Goal: Information Seeking & Learning: Learn about a topic

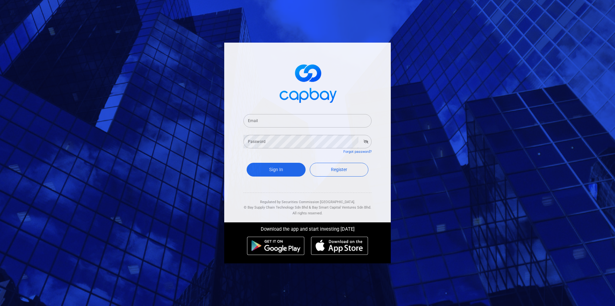
type input "[EMAIL_ADDRESS][DOMAIN_NAME]"
click at [273, 169] on button "Sign In" at bounding box center [276, 170] width 59 height 14
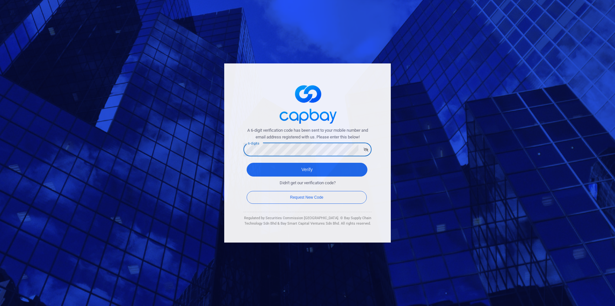
click at [247, 163] on button "Verify" at bounding box center [307, 170] width 121 height 14
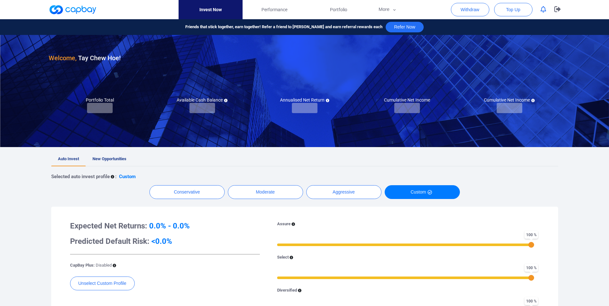
checkbox input "true"
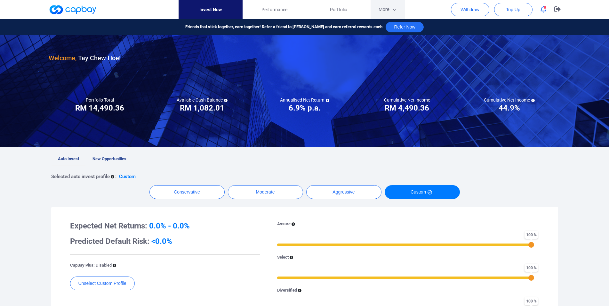
click at [380, 8] on button "More" at bounding box center [388, 9] width 34 height 19
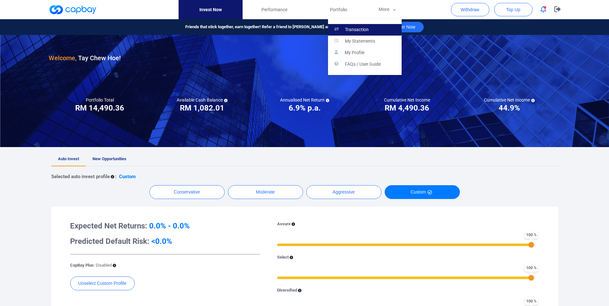
click at [376, 27] on link "Transaction" at bounding box center [365, 30] width 74 height 12
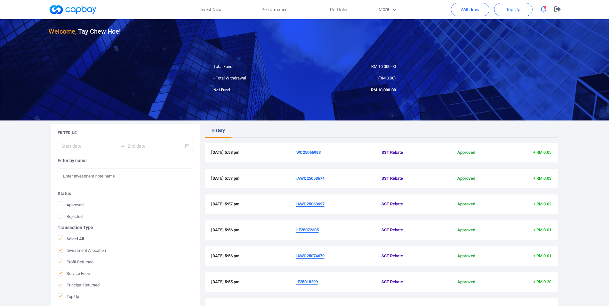
scroll to position [131, 0]
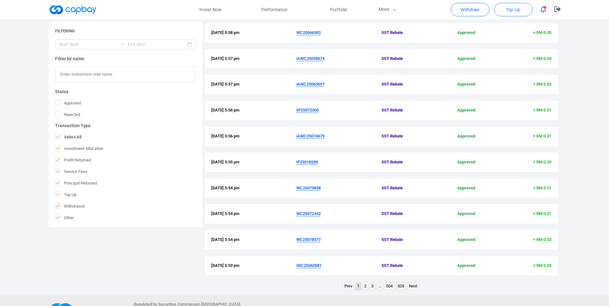
click at [366, 287] on link "2" at bounding box center [365, 286] width 5 height 8
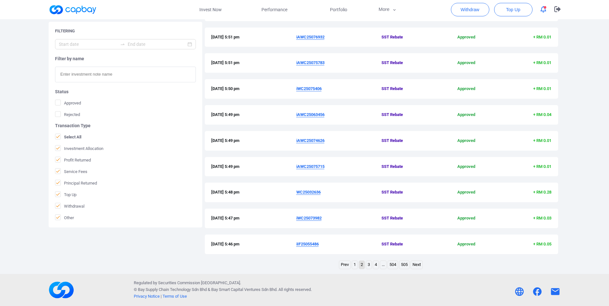
click at [367, 266] on link "3" at bounding box center [368, 265] width 5 height 8
click at [378, 266] on link "4" at bounding box center [375, 265] width 5 height 8
click at [379, 267] on link "5" at bounding box center [379, 265] width 5 height 8
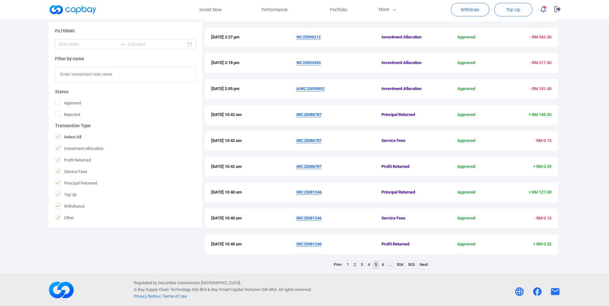
click at [382, 266] on link "6" at bounding box center [382, 265] width 5 height 8
click at [316, 192] on u "iAWC25055263" at bounding box center [310, 192] width 28 height 5
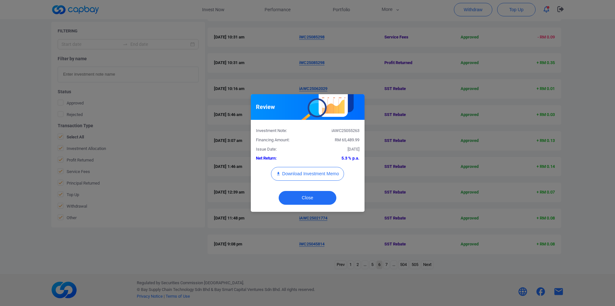
click at [344, 131] on div "iAWC25055263" at bounding box center [335, 130] width 57 height 7
click at [3, 166] on div "Review Investment Note: iAWC25055263 Financing Amount: RM 65,489.99 Issue Date:…" at bounding box center [307, 153] width 615 height 306
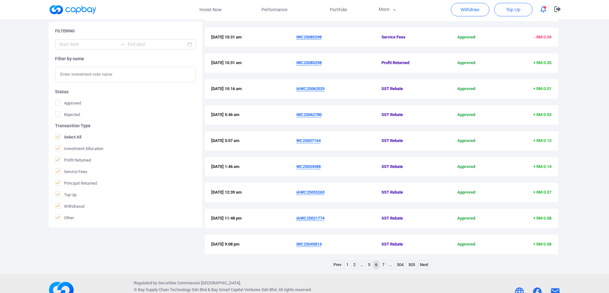
click at [311, 166] on u "WC25034588" at bounding box center [308, 166] width 24 height 5
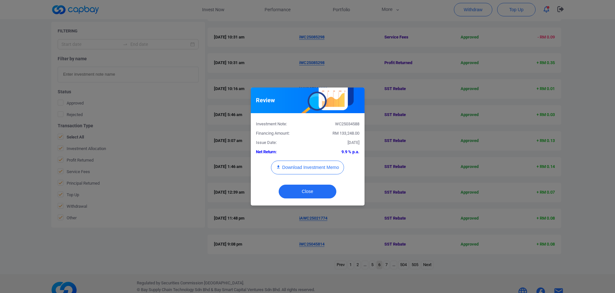
click at [340, 123] on div "WC25034588" at bounding box center [335, 124] width 57 height 7
click at [350, 121] on div "Investment Note: WC25034588" at bounding box center [307, 122] width 113 height 9
click at [350, 122] on div "WC25034588" at bounding box center [335, 124] width 57 height 7
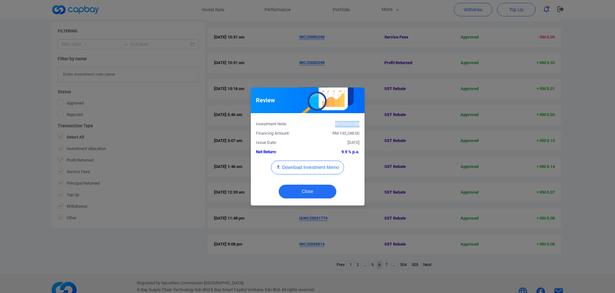
copy div "WC25034588"
click at [385, 155] on div "Review Investment Note: WC25034588 Financing Amount: RM 133,248.00 Issue Date: …" at bounding box center [307, 146] width 615 height 293
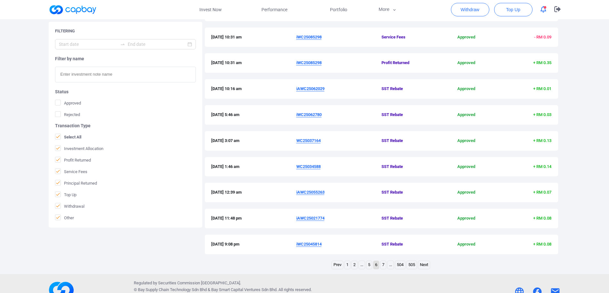
click at [318, 140] on u "WC25037164" at bounding box center [308, 140] width 24 height 5
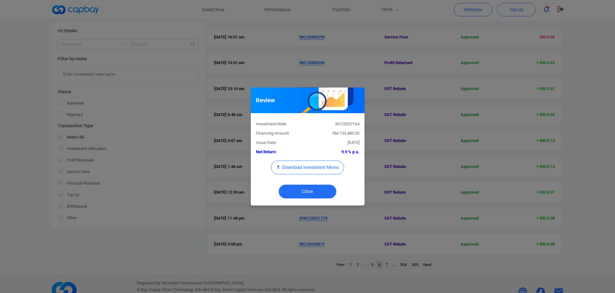
click at [344, 123] on div "WC25037164" at bounding box center [335, 124] width 57 height 7
copy div "WC25037164"
click at [21, 166] on div "Review Investment Note: WC25037164 Financing Amount: RM 133,480.00 Issue Date: …" at bounding box center [307, 146] width 615 height 293
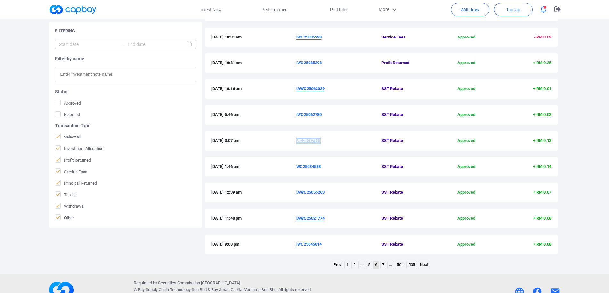
click at [310, 115] on u "iWC25062780" at bounding box center [308, 114] width 25 height 5
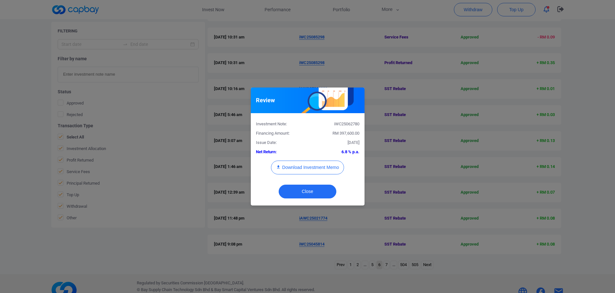
click at [351, 125] on div "iWC25062780" at bounding box center [335, 124] width 57 height 7
copy div "iWC25062780"
click at [32, 168] on div "Review Investment Note: iWC25062780 Financing Amount: RM 397,600.00 Issue Date:…" at bounding box center [307, 146] width 615 height 293
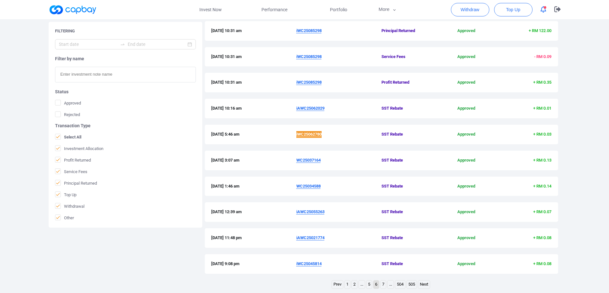
scroll to position [119, 0]
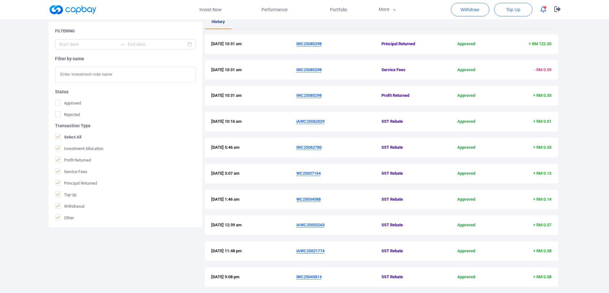
click at [313, 123] on u "iAWC25062029" at bounding box center [310, 121] width 28 height 5
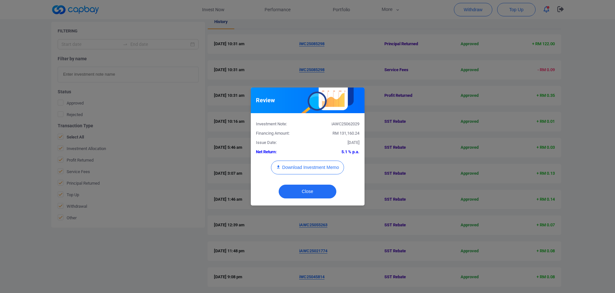
click at [351, 124] on div "iAWC25062029" at bounding box center [335, 124] width 57 height 7
copy div "iAWC25062029"
click at [10, 135] on div "Review Investment Note: iAWC25062029 Financing Amount: RM 131,160.24 Issue Date…" at bounding box center [307, 146] width 615 height 293
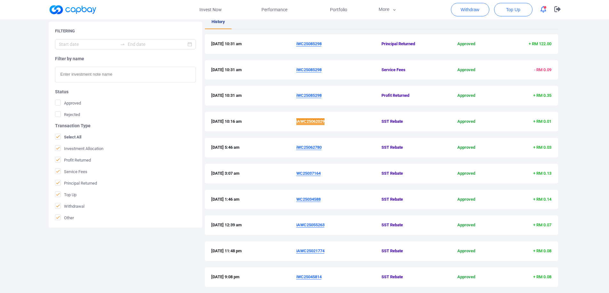
scroll to position [87, 0]
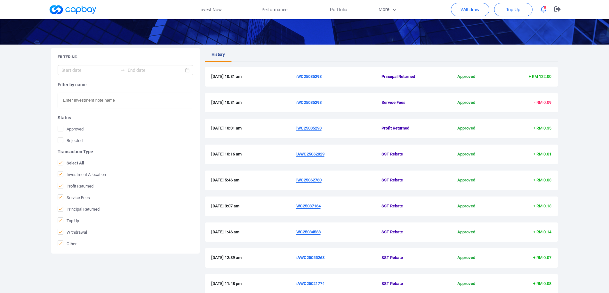
click at [312, 128] on u "iWC25085298" at bounding box center [308, 128] width 25 height 5
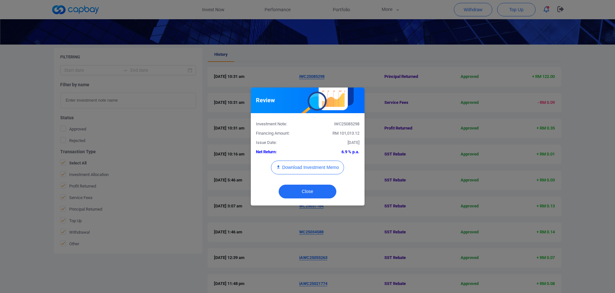
click at [351, 122] on div "iWC25085298" at bounding box center [335, 124] width 57 height 7
copy div "iWC25085298"
click at [21, 150] on div "Review Investment Note: iWC25085298 Financing Amount: RM 101,013.12 Issue Date:…" at bounding box center [307, 146] width 615 height 293
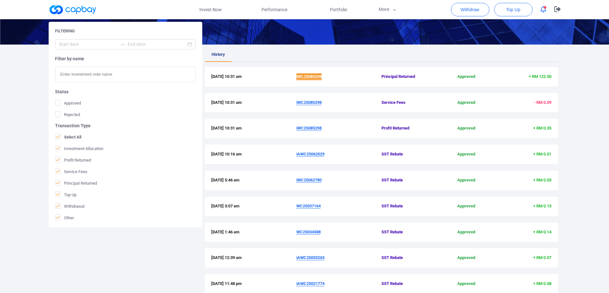
scroll to position [165, 0]
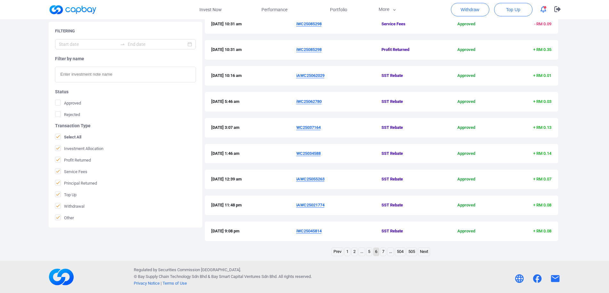
click at [369, 253] on link "5" at bounding box center [369, 252] width 5 height 8
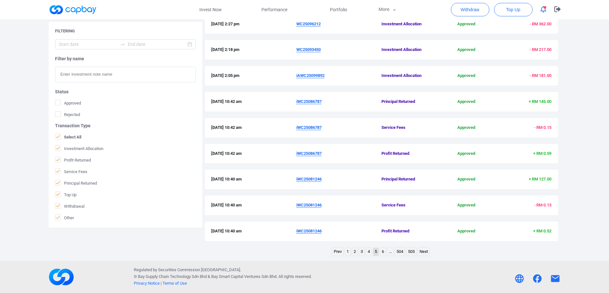
click at [312, 229] on u "iWC25081246" at bounding box center [308, 230] width 25 height 5
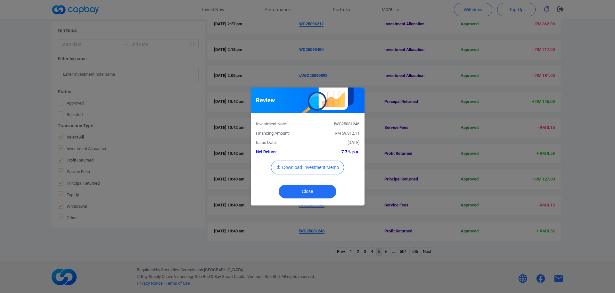
click at [348, 125] on div "iWC25081246" at bounding box center [335, 124] width 57 height 7
copy div "iWC25081246"
click at [0, 181] on div "Review Investment Note: iWC25081246 Financing Amount: RM 59,312.11 Issue Date: …" at bounding box center [307, 146] width 615 height 293
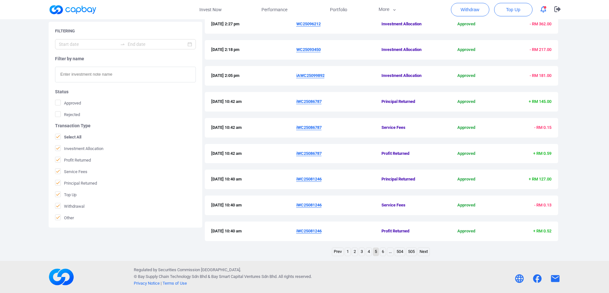
click at [307, 102] on u "iWC25086787" at bounding box center [308, 101] width 25 height 5
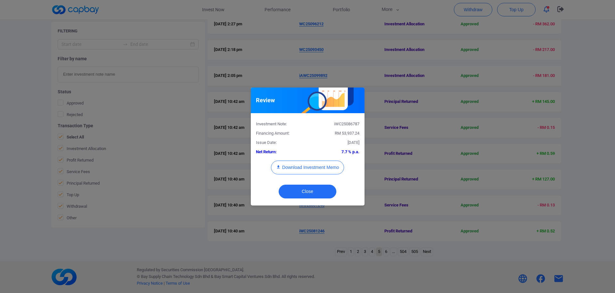
click at [347, 125] on div "iWC25086787" at bounding box center [335, 124] width 57 height 7
click at [11, 162] on div "Review Investment Note: iWC25086787 Financing Amount: RM 53,937.24 Issue Date: …" at bounding box center [307, 146] width 615 height 293
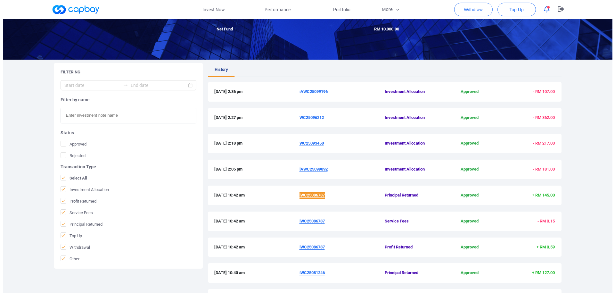
scroll to position [67, 0]
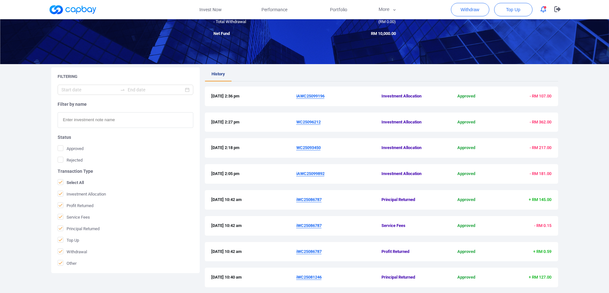
click at [316, 173] on u "iAWC25099892" at bounding box center [310, 173] width 28 height 5
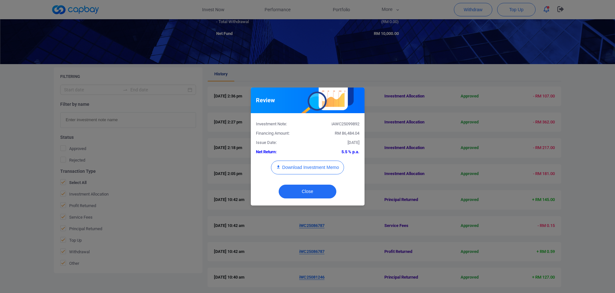
click at [344, 124] on div "iAWC25099892" at bounding box center [335, 124] width 57 height 7
copy div "iAWC25099892"
click at [318, 166] on button "Download Investment Memo" at bounding box center [307, 167] width 73 height 14
click at [416, 134] on div "Review Investment Note: iAWC25099892 Financing Amount: RM 86,484.04 Issue Date:…" at bounding box center [307, 146] width 615 height 293
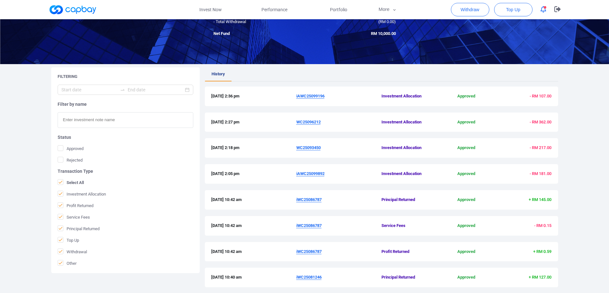
click at [310, 146] on u "WC25093450" at bounding box center [308, 147] width 24 height 5
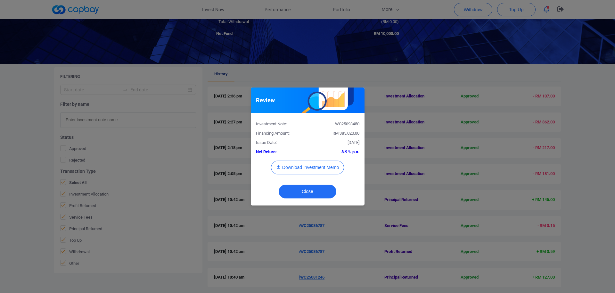
click at [348, 122] on div "WC25093450" at bounding box center [335, 124] width 57 height 7
copy div "WC25093450"
click at [317, 169] on button "Download Investment Memo" at bounding box center [307, 167] width 73 height 14
click at [448, 124] on div "Review Investment Note: WC25093450 Financing Amount: RM 385,020.00 Issue Date: …" at bounding box center [307, 146] width 615 height 293
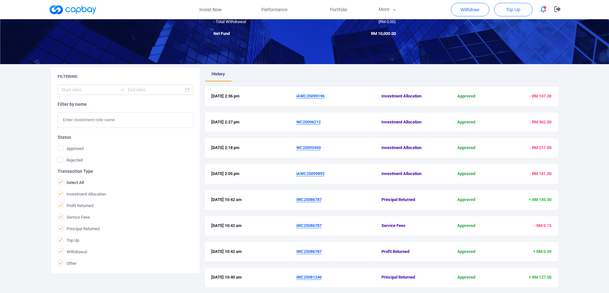
click at [309, 121] on u "WC25096212" at bounding box center [308, 121] width 24 height 5
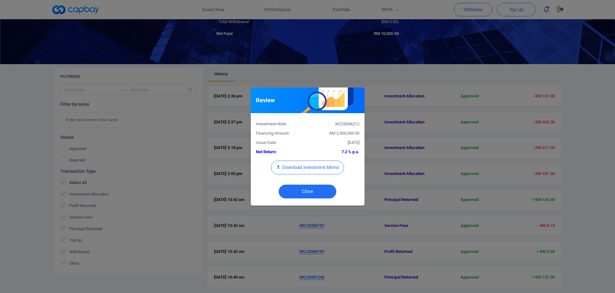
click at [345, 123] on div "WC25096212" at bounding box center [335, 124] width 57 height 7
copy div "WC25096212"
click at [317, 170] on button "Download Investment Memo" at bounding box center [307, 167] width 73 height 14
click at [505, 7] on div "Review Investment Note: WC25096212 Financing Amount: RM 2,500,000.00 Issue Date…" at bounding box center [307, 146] width 615 height 293
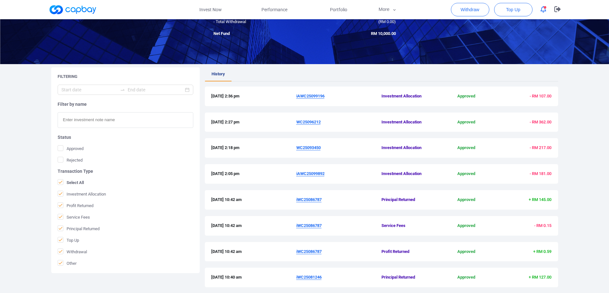
click at [306, 98] on u "iAWC25099196" at bounding box center [310, 95] width 28 height 5
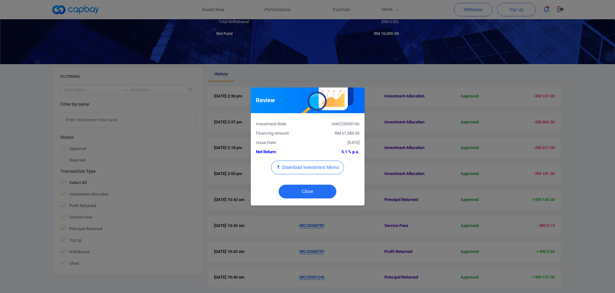
click at [345, 124] on div "iAWC25099196" at bounding box center [335, 124] width 57 height 7
copy div "iAWC25099196"
click at [321, 172] on button "Download Investment Memo" at bounding box center [307, 167] width 73 height 14
click at [406, 201] on div "Review Investment Note: iAWC25099196 Financing Amount: RM 67,385.59 Issue Date:…" at bounding box center [307, 146] width 615 height 293
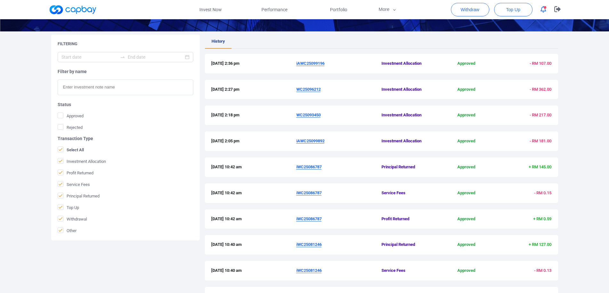
scroll to position [165, 0]
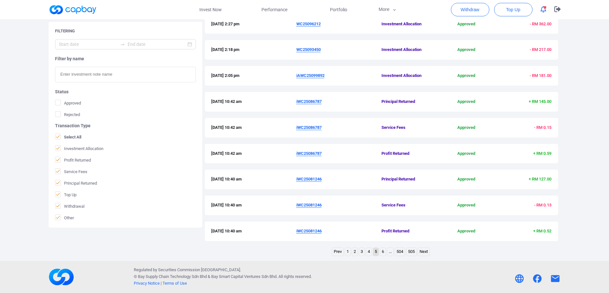
click at [369, 254] on link "4" at bounding box center [368, 252] width 5 height 8
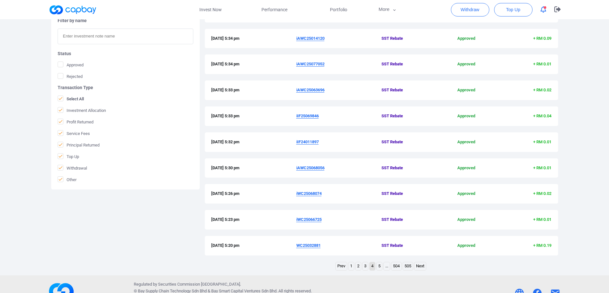
scroll to position [163, 0]
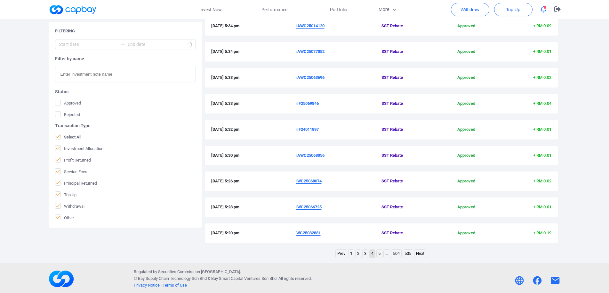
click at [316, 230] on span "WC25032881" at bounding box center [338, 233] width 85 height 7
click at [314, 235] on u "WC25032881" at bounding box center [308, 232] width 24 height 5
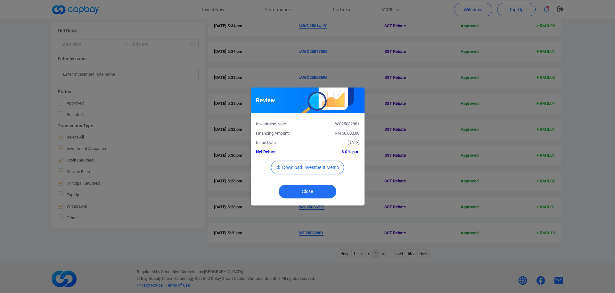
click at [345, 124] on div "WC25032881" at bounding box center [335, 124] width 57 height 7
click at [0, 184] on div "Review Investment Note: WC25032881 Financing Amount: RM 50,000.00 Issue Date: […" at bounding box center [307, 146] width 615 height 293
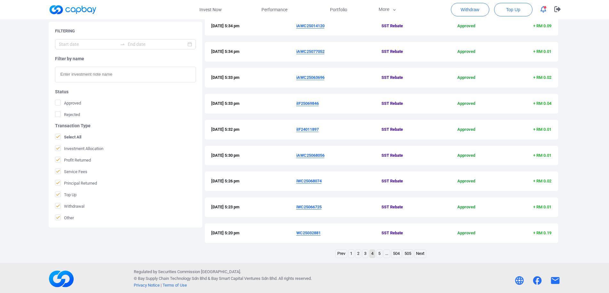
click at [313, 205] on u "iWC25066725" at bounding box center [308, 206] width 25 height 5
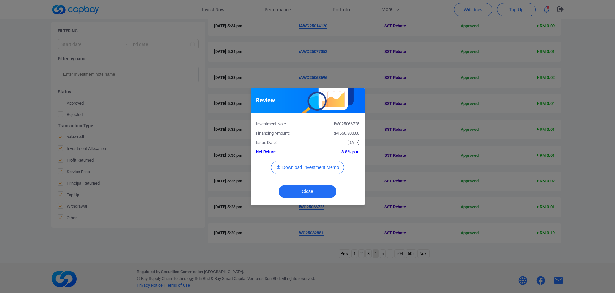
click at [348, 124] on div "iWC25066725" at bounding box center [335, 124] width 57 height 7
click at [0, 171] on div "Review Investment Note: iWC25066725 Financing Amount: RM 660,800.00 Issue Date:…" at bounding box center [307, 146] width 615 height 293
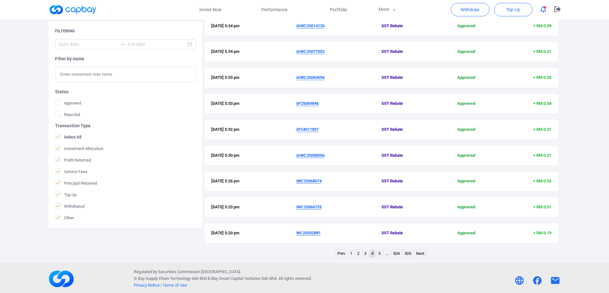
click at [315, 182] on u "iWC25068074" at bounding box center [308, 180] width 25 height 5
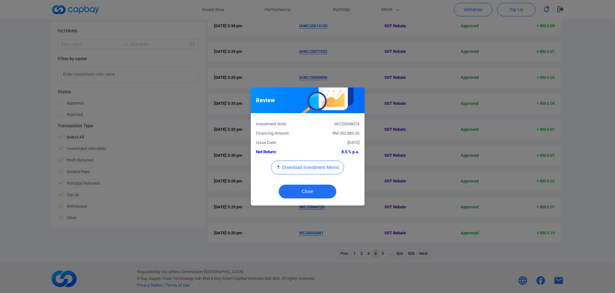
click at [339, 123] on div "iWC25068074" at bounding box center [335, 124] width 57 height 7
click at [0, 164] on div "Review Investment Note: iWC25068074 Financing Amount: RM 352,885.30 Issue Date:…" at bounding box center [307, 146] width 615 height 293
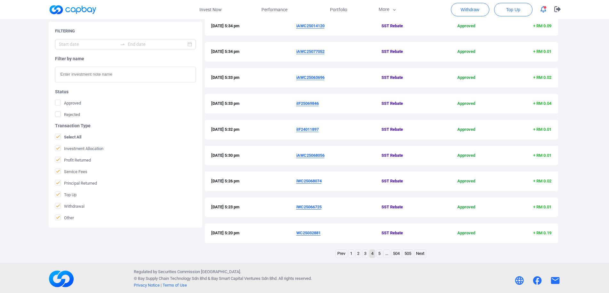
click at [305, 157] on u "iAWC25068056" at bounding box center [310, 155] width 28 height 5
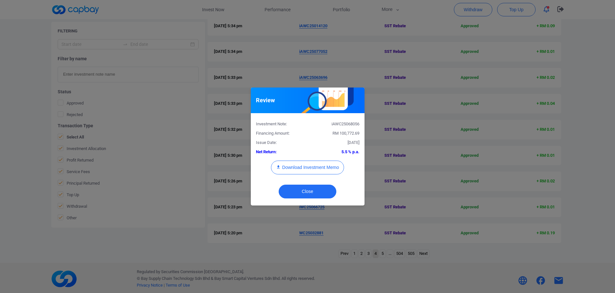
click at [344, 123] on div "iAWC25068056" at bounding box center [335, 124] width 57 height 7
click at [0, 170] on div "Review Investment Note: iAWC25068056 Financing Amount: RM 100,772.69 Issue Date…" at bounding box center [307, 146] width 615 height 293
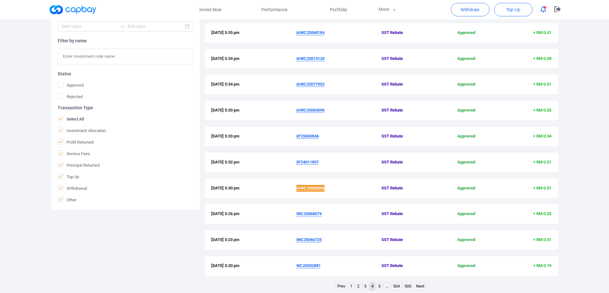
scroll to position [65, 0]
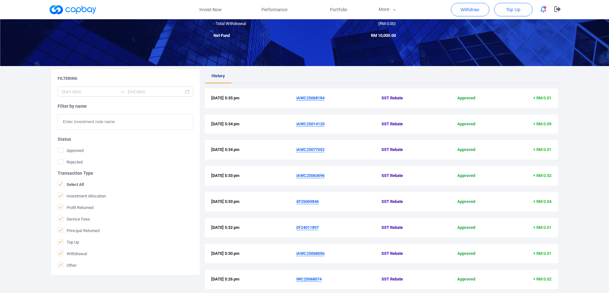
click at [305, 228] on u "iIF24011897" at bounding box center [307, 227] width 22 height 5
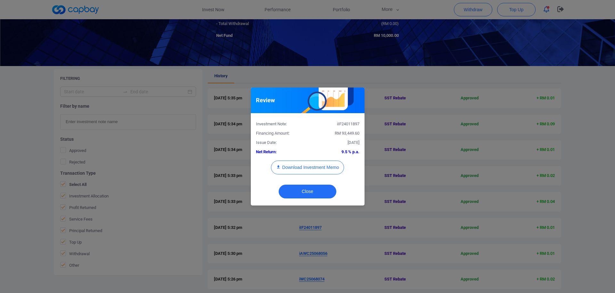
click at [346, 125] on div "iIF24011897" at bounding box center [335, 124] width 57 height 7
click at [0, 188] on div "Review Investment Note: iIF24011897 Financing Amount: RM 93,449.60 Issue Date: …" at bounding box center [307, 146] width 615 height 293
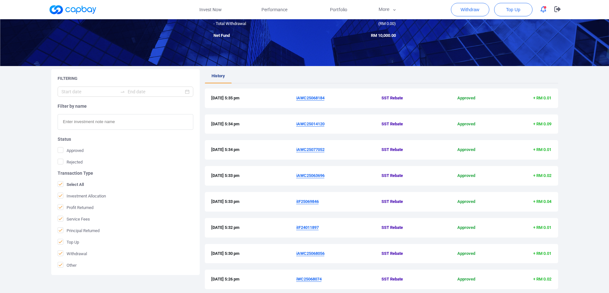
click at [315, 202] on u "iIF25069846" at bounding box center [307, 201] width 22 height 5
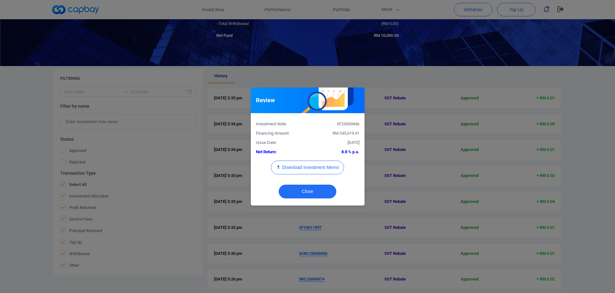
click at [346, 125] on div "iIF25069846" at bounding box center [335, 124] width 57 height 7
click at [2, 173] on div "Review Investment Note: iIF25069846 Financing Amount: RM 245,619.41 Issue Date:…" at bounding box center [307, 146] width 615 height 293
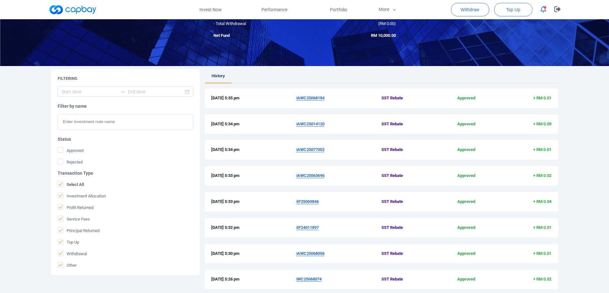
click at [314, 177] on u "iAWC25063696" at bounding box center [310, 175] width 28 height 5
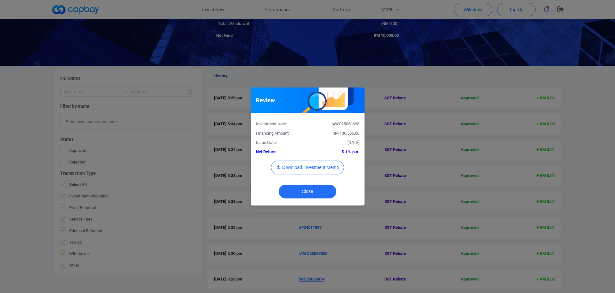
click at [348, 125] on div "iAWC25063696" at bounding box center [335, 124] width 57 height 7
click at [6, 170] on div "Review Investment Note: iAWC25063696 Financing Amount: RM 136,566.08 Issue Date…" at bounding box center [307, 146] width 615 height 293
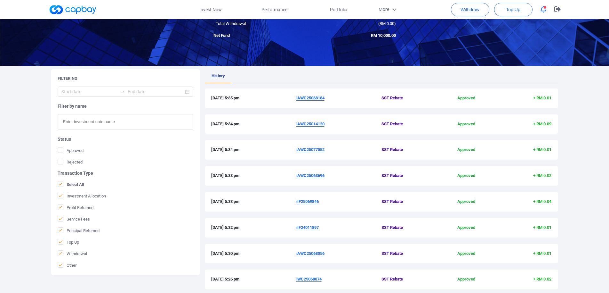
click at [314, 152] on span "iAWC25077052" at bounding box center [338, 149] width 85 height 7
click at [315, 150] on u "iAWC25077052" at bounding box center [310, 149] width 28 height 5
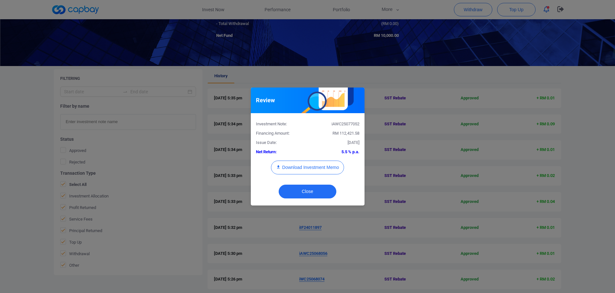
click at [347, 124] on div "iAWC25077052" at bounding box center [335, 124] width 57 height 7
click at [0, 183] on div "Review Investment Note: iAWC25077052 Financing Amount: RM 112,421.58 Issue Date…" at bounding box center [307, 146] width 615 height 293
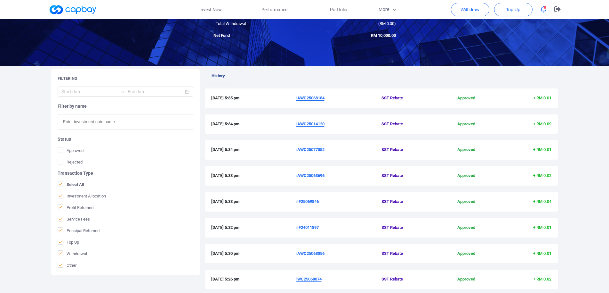
click at [321, 122] on u "iAWC25014120" at bounding box center [310, 123] width 28 height 5
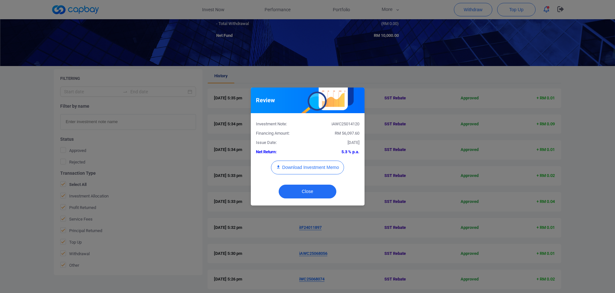
click at [348, 125] on div "iAWC25014120" at bounding box center [335, 124] width 57 height 7
click at [0, 174] on div "Review Investment Note: iAWC25014120 Financing Amount: RM 56,097.60 Issue Date:…" at bounding box center [307, 146] width 615 height 293
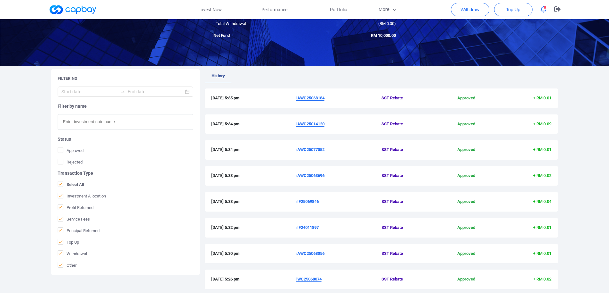
click at [311, 99] on u "iAWC25068184" at bounding box center [310, 97] width 28 height 5
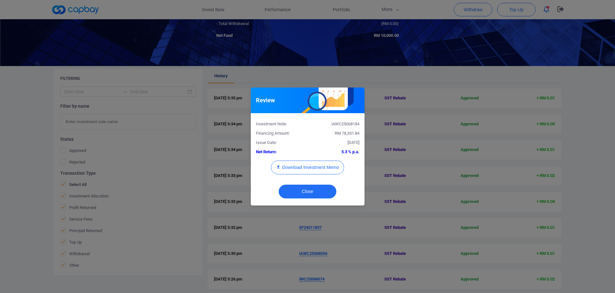
click at [344, 124] on div "iAWC25068184" at bounding box center [335, 124] width 57 height 7
click at [0, 178] on div "Review Investment Note: iAWC25068184 Financing Amount: RM 78,351.84 Issue Date:…" at bounding box center [307, 146] width 615 height 293
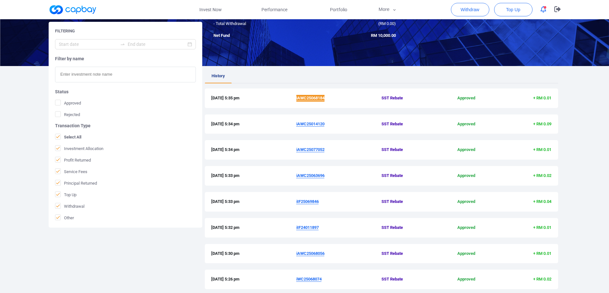
scroll to position [165, 0]
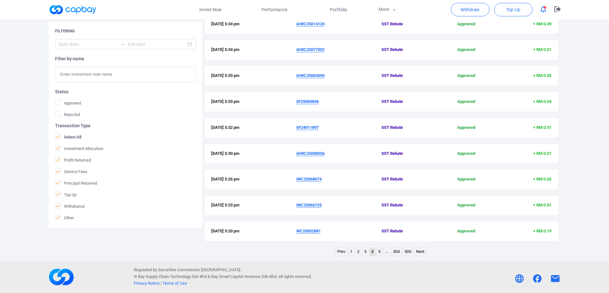
click at [366, 252] on link "3" at bounding box center [365, 252] width 5 height 8
click at [315, 232] on u "iAWC25026810" at bounding box center [310, 230] width 28 height 5
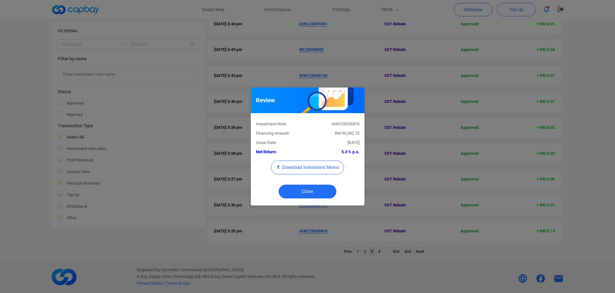
click at [342, 124] on div "iAWC25026810" at bounding box center [335, 124] width 57 height 7
click at [0, 138] on div "Review Investment Note: iAWC25026810 Financing Amount: RM 90,592.73 Issue Date:…" at bounding box center [307, 146] width 615 height 293
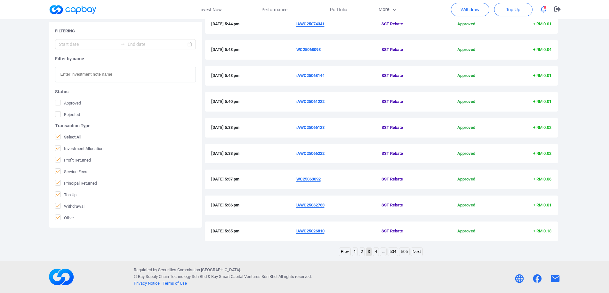
click at [315, 205] on u "iAWC25062763" at bounding box center [310, 204] width 28 height 5
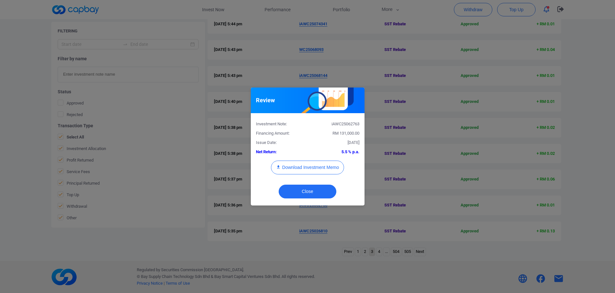
click at [341, 124] on div "iAWC25062763" at bounding box center [335, 124] width 57 height 7
click at [0, 153] on div "Review Investment Note: iAWC25062763 Financing Amount: RM 131,000.00 Issue Date…" at bounding box center [307, 146] width 615 height 293
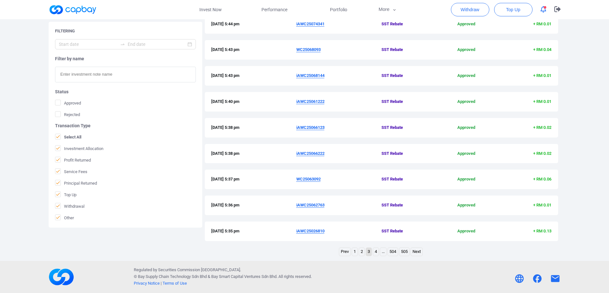
click at [305, 178] on u "WC25063092" at bounding box center [308, 178] width 24 height 5
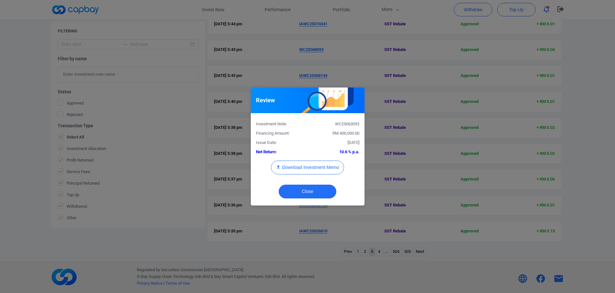
click at [345, 125] on div "WC25063092" at bounding box center [335, 124] width 57 height 7
click at [0, 143] on div "Review Investment Note: WC25063092 Financing Amount: RM 400,000.00 Issue Date: …" at bounding box center [307, 146] width 615 height 293
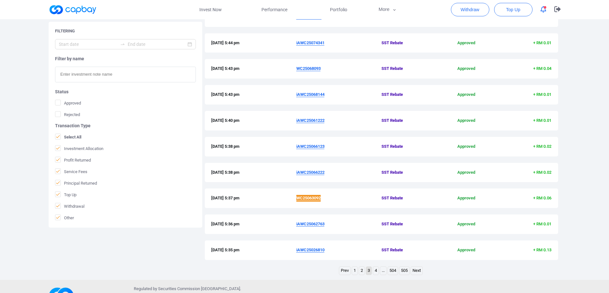
scroll to position [133, 0]
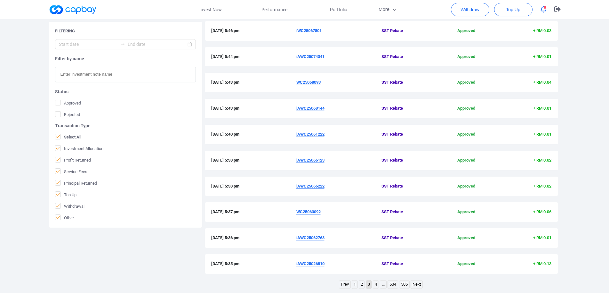
click at [318, 186] on u "iAWC25066222" at bounding box center [310, 185] width 28 height 5
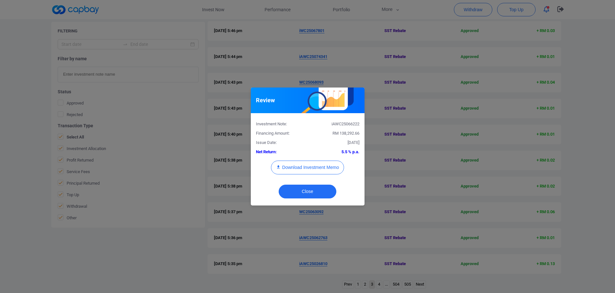
click at [343, 123] on div "iAWC25066222" at bounding box center [335, 124] width 57 height 7
click at [0, 186] on div "Review Investment Note: iAWC25066222 Financing Amount: RM 138,292.66 Issue Date…" at bounding box center [307, 146] width 615 height 293
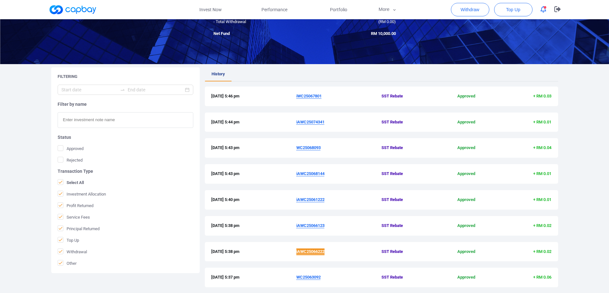
scroll to position [100, 0]
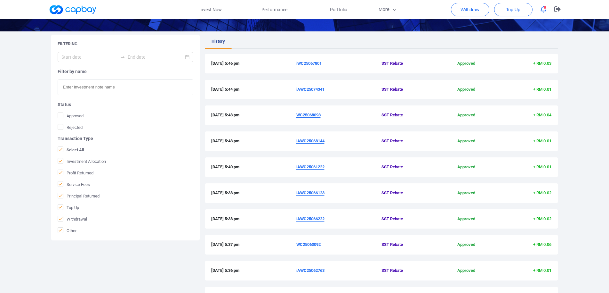
click at [313, 193] on u "iAWC25066123" at bounding box center [310, 192] width 28 height 5
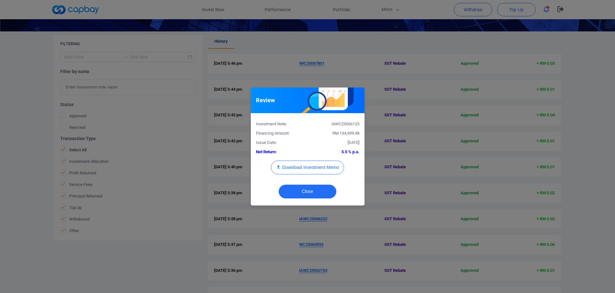
click at [347, 123] on div "iAWC25066123" at bounding box center [335, 124] width 57 height 7
click at [54, 143] on div "Review Investment Note: iAWC25066123 Financing Amount: RM 134,999.98 Issue Date…" at bounding box center [307, 146] width 615 height 293
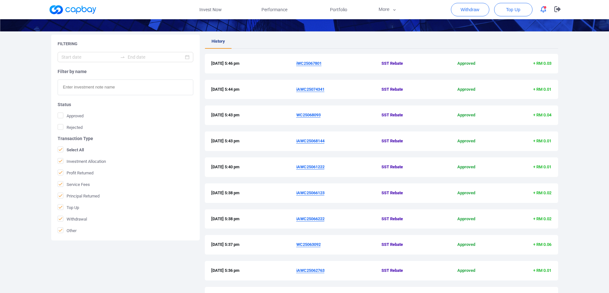
click at [318, 169] on u "iAWC25061222" at bounding box center [310, 166] width 28 height 5
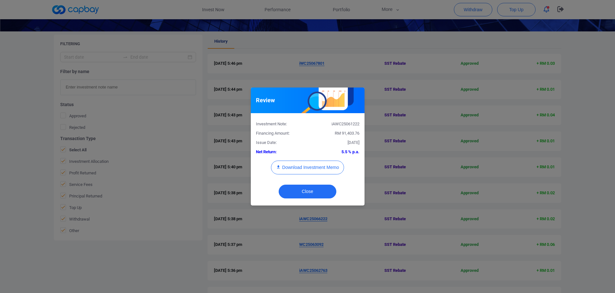
click at [341, 124] on div "iAWC25061222" at bounding box center [335, 124] width 57 height 7
click at [0, 131] on div "Review Investment Note: iAWC25061222 Financing Amount: RM 91,403.76 Issue Date:…" at bounding box center [307, 146] width 615 height 293
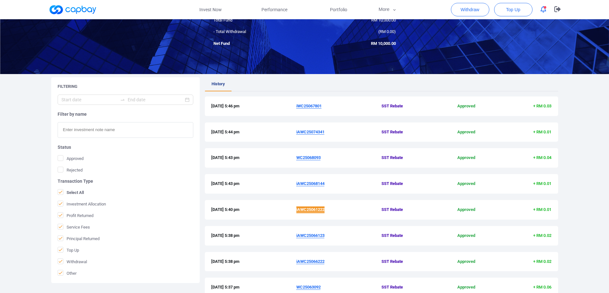
scroll to position [35, 0]
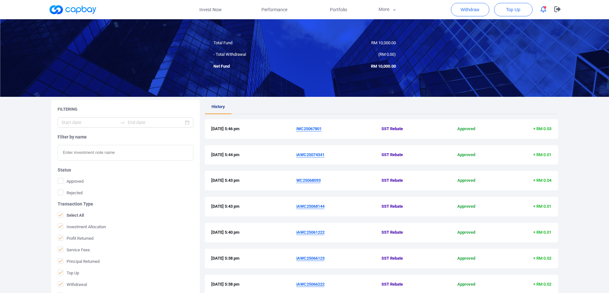
click at [317, 206] on u "iAWC25068144" at bounding box center [310, 206] width 28 height 5
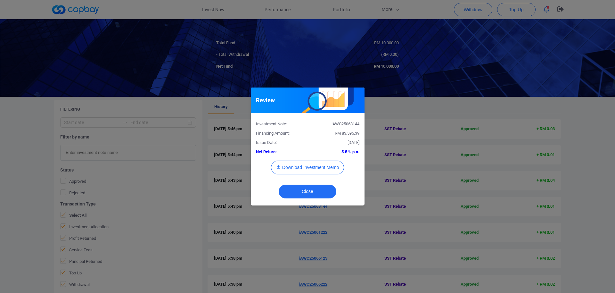
click at [343, 122] on div "iAWC25068144" at bounding box center [335, 124] width 57 height 7
click at [0, 149] on div "Review Investment Note: iAWC25068144 Financing Amount: RM 83,595.39 Issue Date:…" at bounding box center [307, 146] width 615 height 293
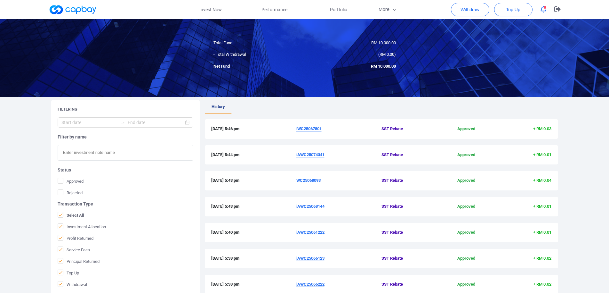
click at [308, 180] on u "WC25068093" at bounding box center [308, 180] width 24 height 5
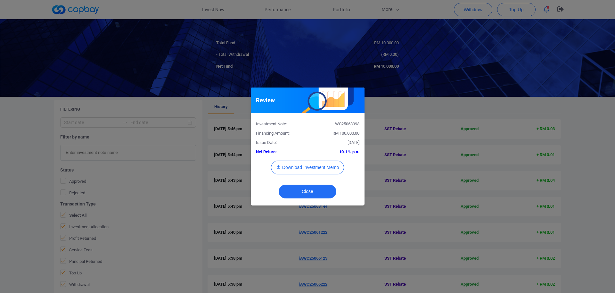
click at [347, 125] on div "WC25068093" at bounding box center [335, 124] width 57 height 7
click at [20, 209] on div "Review Investment Note: WC25068093 Financing Amount: RM 100,000.00 Issue Date: …" at bounding box center [307, 146] width 615 height 293
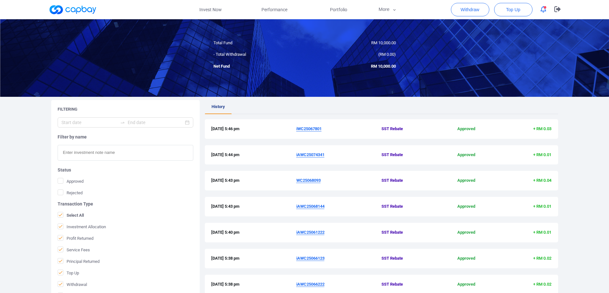
click at [320, 155] on u "iAWC25074341" at bounding box center [310, 154] width 28 height 5
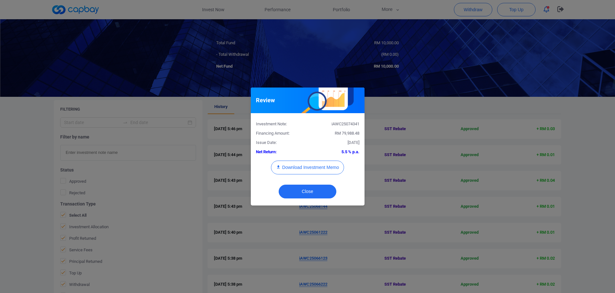
click at [338, 126] on div "iAWC25074341" at bounding box center [335, 124] width 57 height 7
click at [22, 153] on div "Review Investment Note: iAWC25074341 Financing Amount: RM 79,988.48 Issue Date:…" at bounding box center [307, 146] width 615 height 293
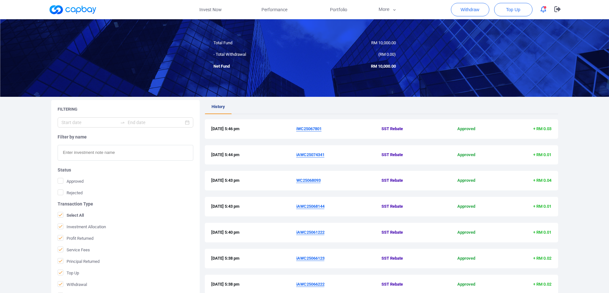
click at [312, 128] on u "iWC25067801" at bounding box center [308, 128] width 25 height 5
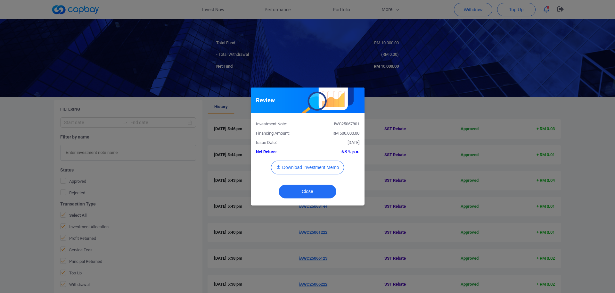
click at [347, 122] on div "iWC25067801" at bounding box center [335, 124] width 57 height 7
click at [0, 159] on div "Review Investment Note: iWC25067801 Financing Amount: RM 500,000.00 Issue Date:…" at bounding box center [307, 146] width 615 height 293
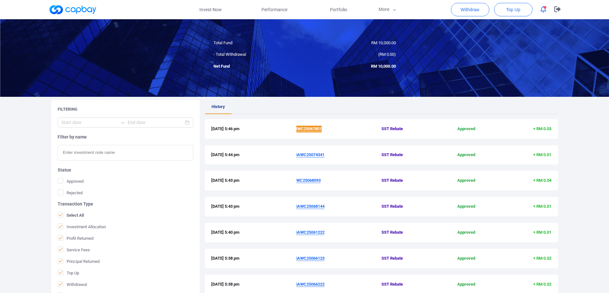
scroll to position [165, 0]
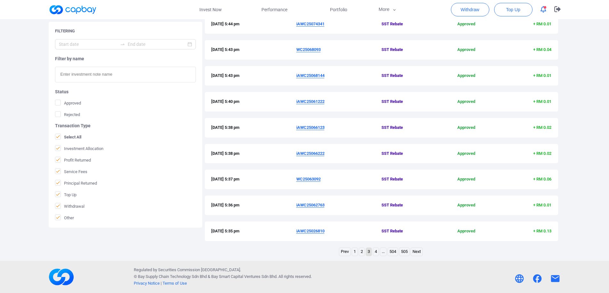
click at [362, 253] on link "2" at bounding box center [361, 252] width 5 height 8
click at [314, 231] on u "iIF25055486" at bounding box center [307, 230] width 22 height 5
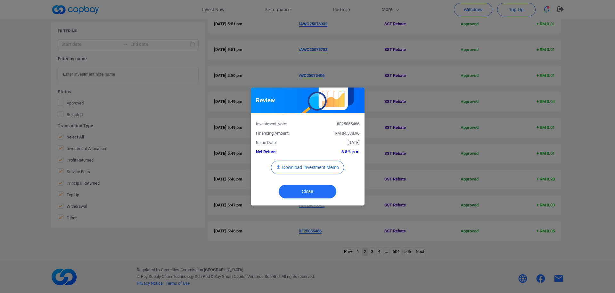
click at [343, 124] on div "iIF25055486" at bounding box center [335, 124] width 57 height 7
click at [0, 155] on div "Review Investment Note: iIF25055486 Financing Amount: RM 84,538.96 Issue Date: …" at bounding box center [307, 146] width 615 height 293
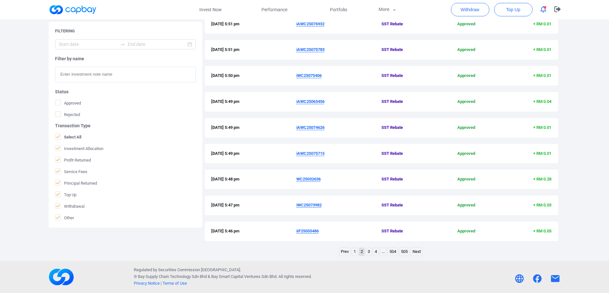
click at [309, 207] on u "iWC25073982" at bounding box center [308, 204] width 25 height 5
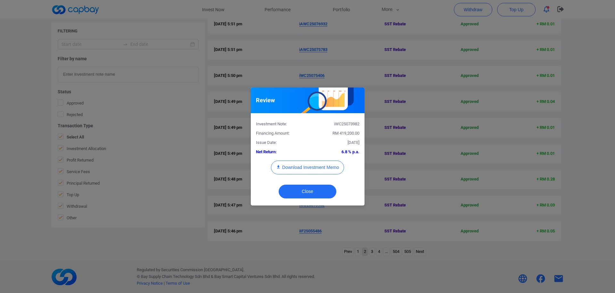
click at [350, 121] on div "Investment Note: iWC25073982" at bounding box center [307, 122] width 113 height 9
click at [349, 123] on div "iWC25073982" at bounding box center [335, 124] width 57 height 7
click at [0, 160] on div "Review Investment Note: iWC25073982 Financing Amount: RM 419,200.00 Issue Date:…" at bounding box center [307, 146] width 615 height 293
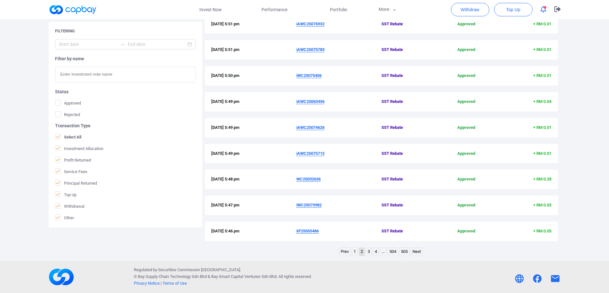
click at [315, 179] on u "WC25032636" at bounding box center [308, 178] width 24 height 5
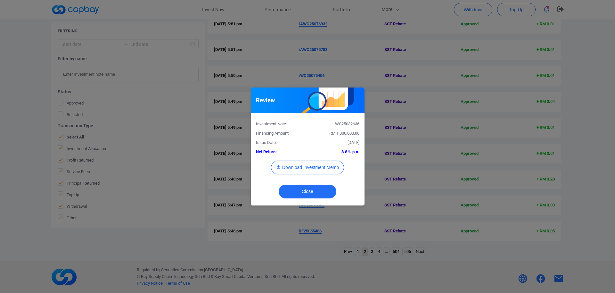
click at [338, 122] on div "WC25032636" at bounding box center [335, 124] width 57 height 7
click at [41, 140] on div "Review Investment Note: WC25032636 Financing Amount: RM 1,000,000.00 Issue Date…" at bounding box center [307, 146] width 615 height 293
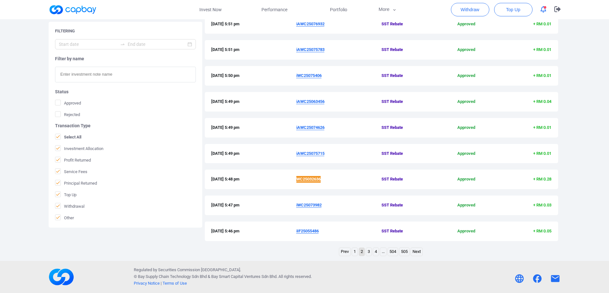
scroll to position [100, 0]
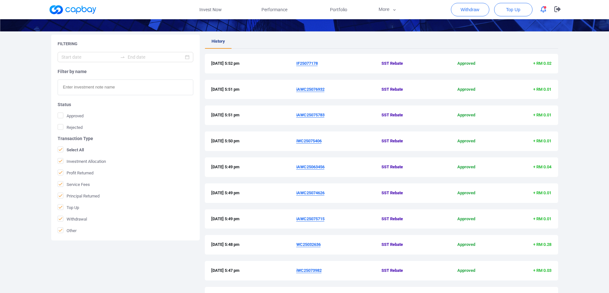
click at [317, 219] on u "iAWC25075715" at bounding box center [310, 218] width 28 height 5
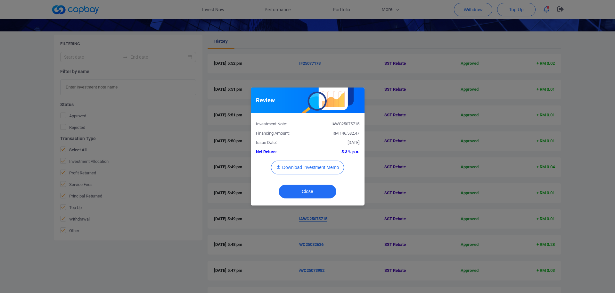
click at [346, 123] on div "iAWC25075715" at bounding box center [335, 124] width 57 height 7
click at [0, 152] on div "Review Investment Note: iAWC25075715 Financing Amount: RM 146,582.47 Issue Date…" at bounding box center [307, 146] width 615 height 293
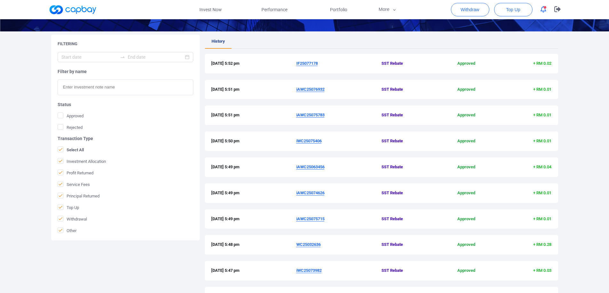
click at [316, 194] on u "iAWC25074626" at bounding box center [310, 192] width 28 height 5
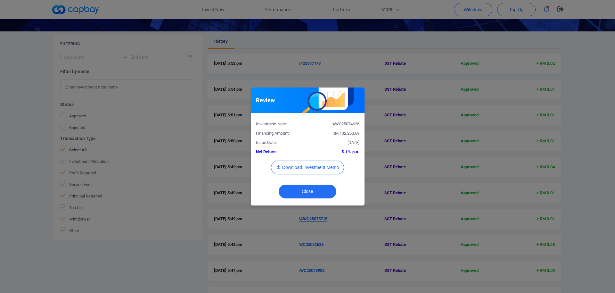
click at [348, 125] on div "iAWC25074626" at bounding box center [335, 124] width 57 height 7
click at [0, 155] on div "Review Investment Note: iAWC25074626 Financing Amount: RM 132,260.69 Issue Date…" at bounding box center [307, 146] width 615 height 293
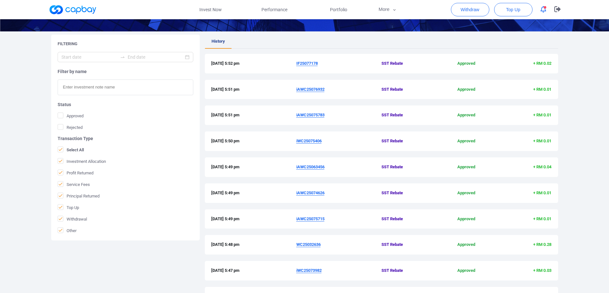
click at [316, 166] on u "iAWC25063456" at bounding box center [310, 166] width 28 height 5
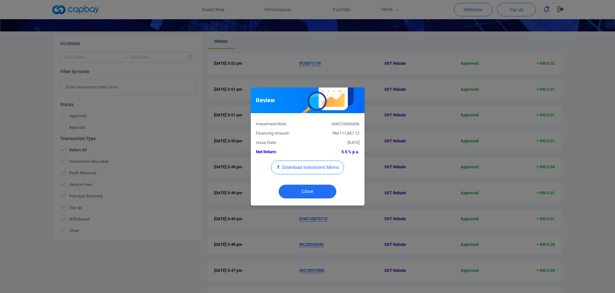
click at [339, 126] on div "iAWC25063456" at bounding box center [335, 124] width 57 height 7
click at [346, 126] on div "iAWC25063456" at bounding box center [335, 124] width 57 height 7
click at [44, 235] on div "Review Investment Note: iAWC25063456 Financing Amount: RM 111,857.12 Issue Date…" at bounding box center [307, 146] width 615 height 293
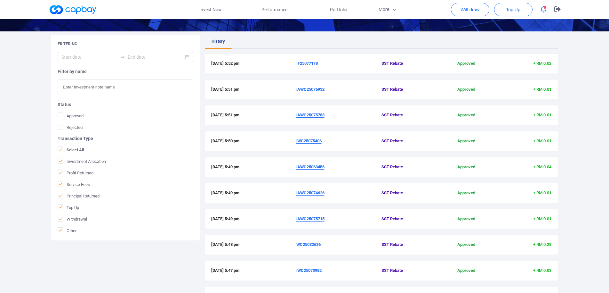
click at [310, 139] on u "iWC25075406" at bounding box center [308, 140] width 25 height 5
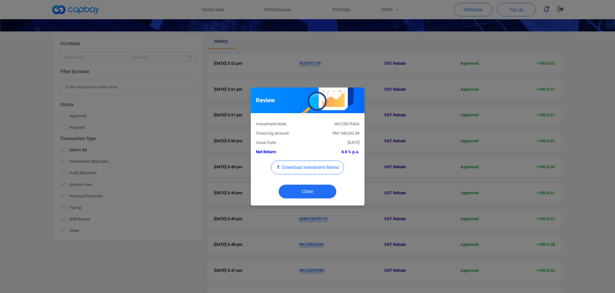
click at [358, 122] on div "iWC25075406" at bounding box center [335, 124] width 57 height 7
click at [0, 164] on div "Review Investment Note: iWC25075406 Financing Amount: RM 168,632.38 Issue Date:…" at bounding box center [307, 146] width 615 height 293
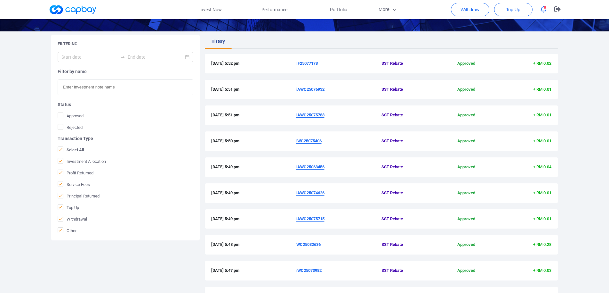
click at [316, 112] on span "iAWC25075783" at bounding box center [338, 115] width 85 height 7
click at [316, 115] on u "iAWC25075783" at bounding box center [310, 114] width 28 height 5
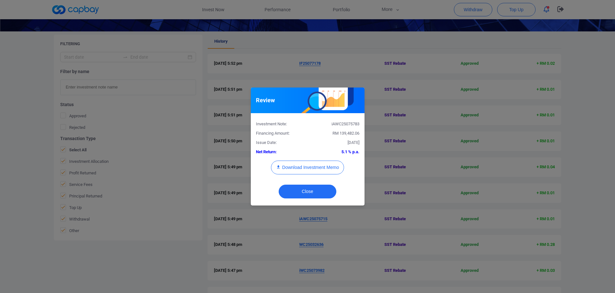
click at [350, 123] on div "iAWC25075783" at bounding box center [335, 124] width 57 height 7
click at [0, 191] on div "Review Investment Note: iAWC25075783 Financing Amount: RM 139,482.06 Issue Date…" at bounding box center [307, 146] width 615 height 293
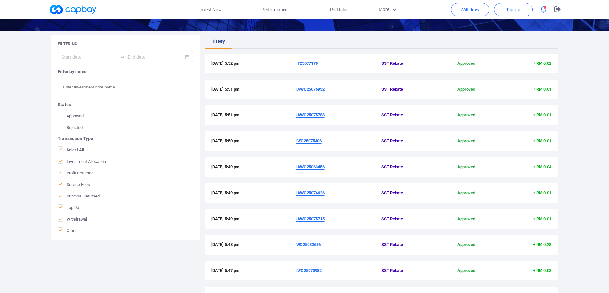
click at [318, 90] on u "iAWC25076932" at bounding box center [310, 89] width 28 height 5
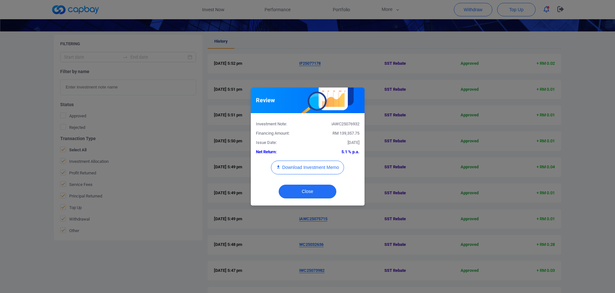
click at [347, 123] on div "iAWC25076932" at bounding box center [335, 124] width 57 height 7
click at [0, 186] on div "Review Investment Note: iAWC25076932 Financing Amount: RM 139,357.75 Issue Date…" at bounding box center [307, 146] width 615 height 293
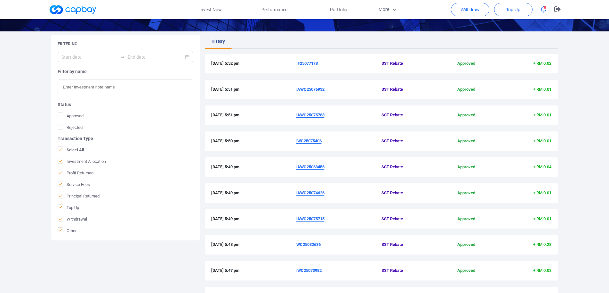
click at [309, 64] on u "IF25077178" at bounding box center [306, 63] width 21 height 5
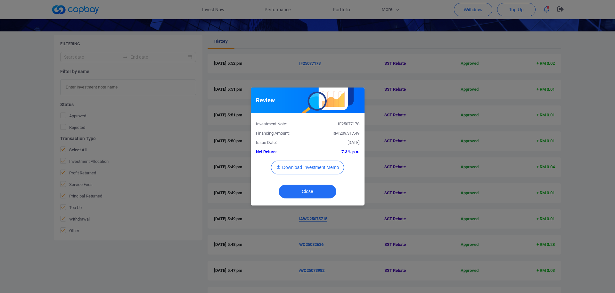
click at [347, 124] on div "IF25077178" at bounding box center [335, 124] width 57 height 7
click at [0, 165] on div "Review Investment Note: IF25077178 Financing Amount: RM 209,317.49 Issue Date: …" at bounding box center [307, 146] width 615 height 293
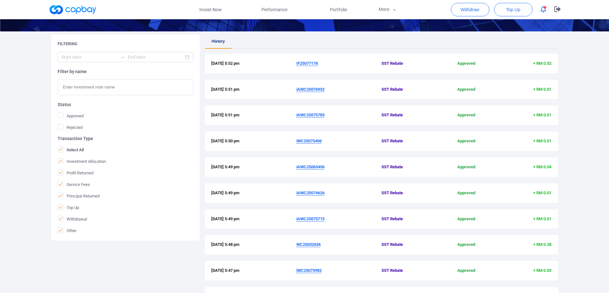
scroll to position [165, 0]
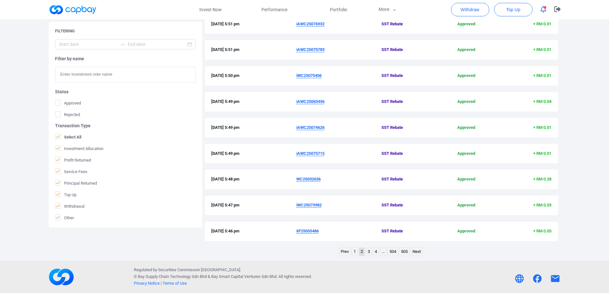
click at [354, 251] on link "1" at bounding box center [354, 252] width 5 height 8
click at [313, 231] on u "iWC25063581" at bounding box center [308, 230] width 25 height 5
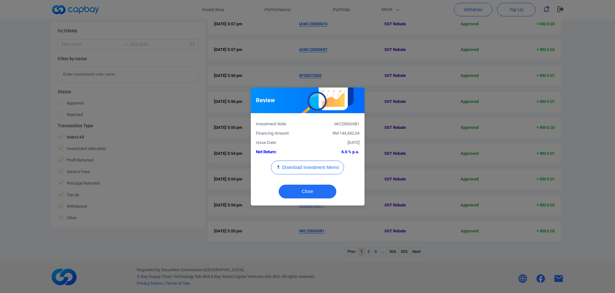
click at [347, 126] on div "iWC25063581" at bounding box center [335, 124] width 57 height 7
click at [352, 122] on div "iWC25063581" at bounding box center [335, 124] width 57 height 7
click at [0, 199] on div "Review Investment Note: iWC25063581 Financing Amount: RM 144,542.04 Issue Date:…" at bounding box center [307, 146] width 615 height 293
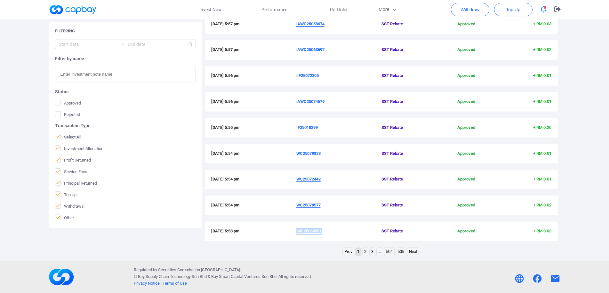
click at [309, 205] on u "WC25078577" at bounding box center [308, 204] width 24 height 5
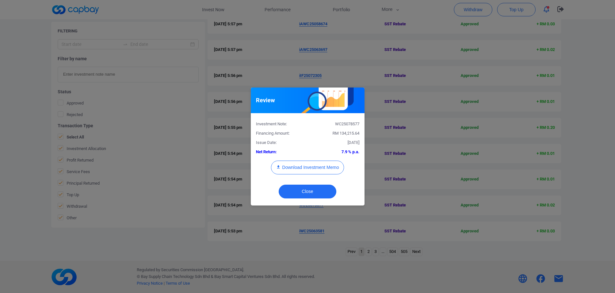
click at [344, 123] on div "WC25078577" at bounding box center [335, 124] width 57 height 7
click at [9, 140] on div "Review Investment Note: WC25078577 Financing Amount: RM 134,215.64 Issue Date: …" at bounding box center [307, 146] width 615 height 293
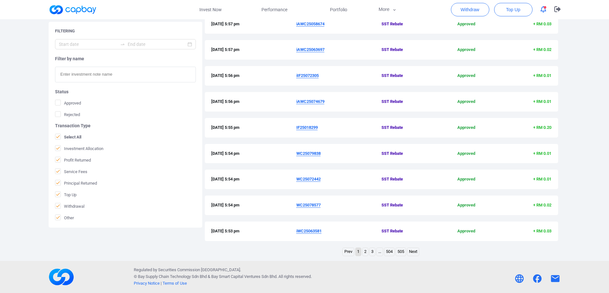
click at [313, 179] on u "WC25072442" at bounding box center [308, 178] width 24 height 5
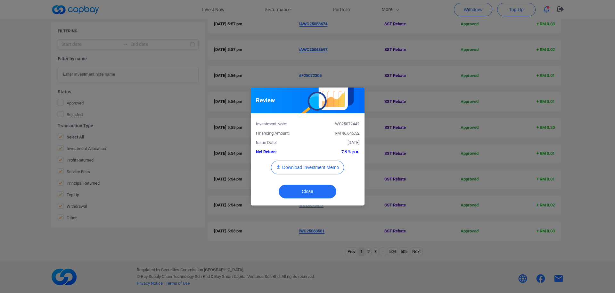
click at [347, 125] on div "WC25072442" at bounding box center [335, 124] width 57 height 7
click at [0, 115] on div "Review Investment Note: WC25072442 Financing Amount: RM 46,646.52 Issue Date: […" at bounding box center [307, 146] width 615 height 293
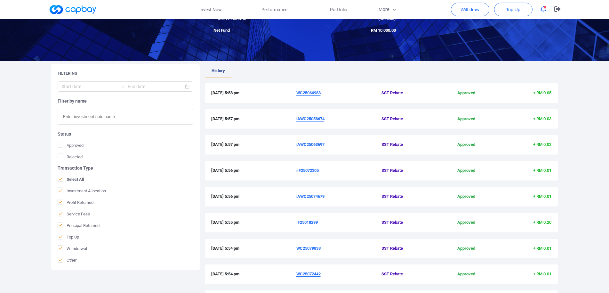
scroll to position [67, 0]
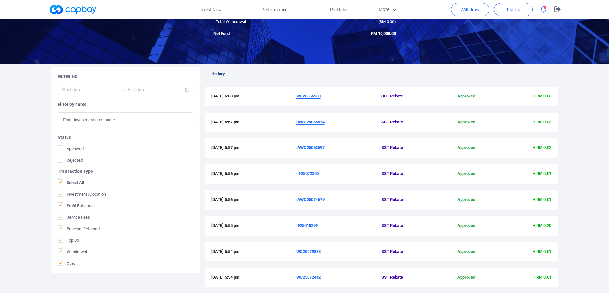
click at [315, 251] on u "WC25079838" at bounding box center [308, 251] width 24 height 5
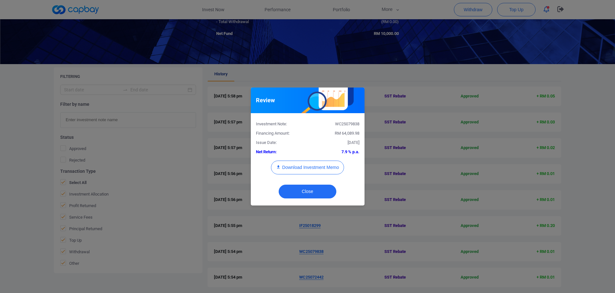
click at [350, 120] on div "Investment Note: WC25079838" at bounding box center [307, 122] width 113 height 9
click at [353, 126] on div "WC25079838" at bounding box center [335, 124] width 57 height 7
click at [0, 147] on div "Review Investment Note: WC25079838 Financing Amount: RM 64,089.98 Issue Date: […" at bounding box center [307, 146] width 615 height 293
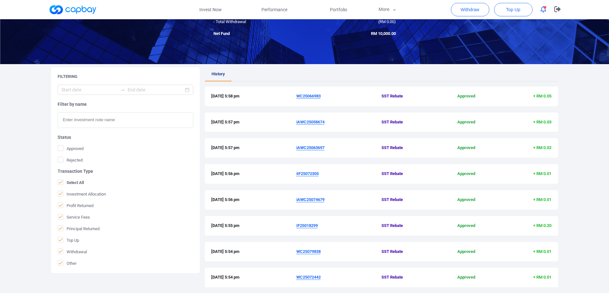
click at [314, 225] on u "IF25018299" at bounding box center [306, 225] width 21 height 5
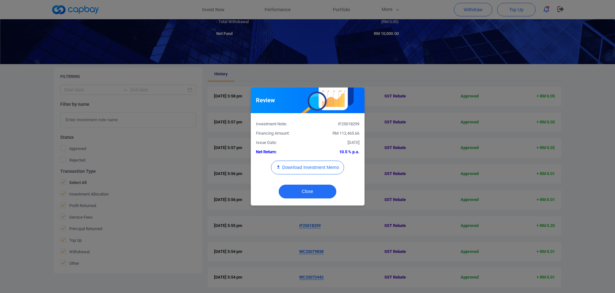
click at [353, 125] on div "IF25018299" at bounding box center [335, 124] width 57 height 7
click at [45, 165] on div "Review Investment Note: IF25018299 Financing Amount: RM 112,465.66 Issue Date: …" at bounding box center [307, 146] width 615 height 293
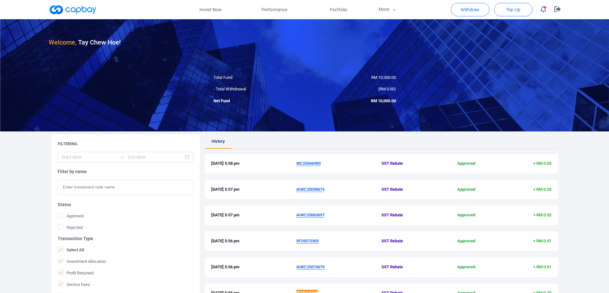
scroll to position [98, 0]
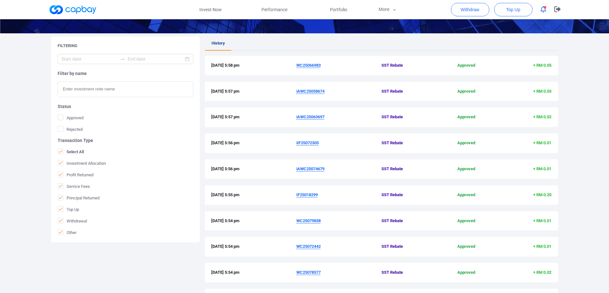
click at [317, 169] on u "iAWC25074679" at bounding box center [310, 168] width 28 height 5
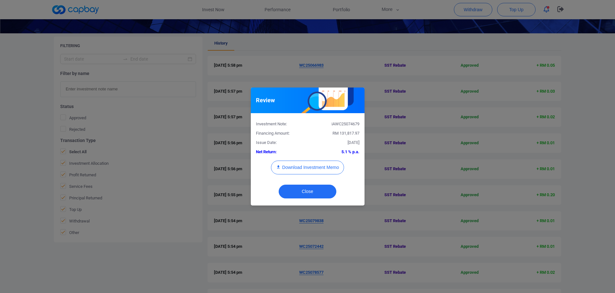
click at [346, 125] on div "iAWC25074679" at bounding box center [335, 124] width 57 height 7
click at [21, 139] on div "Review Investment Note: iAWC25074679 Financing Amount: RM 131,817.97 Issue Date…" at bounding box center [307, 146] width 615 height 293
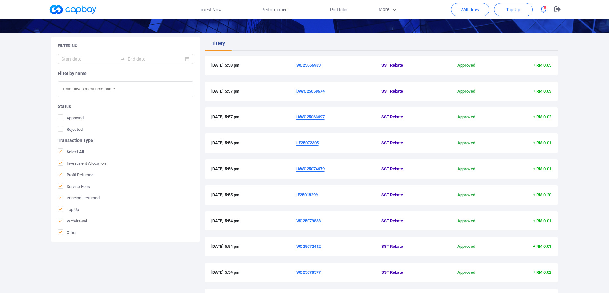
click at [312, 143] on u "iIF25072305" at bounding box center [307, 142] width 22 height 5
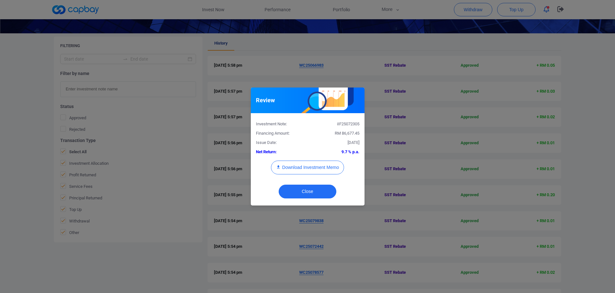
click at [350, 122] on div "iIF25072305" at bounding box center [335, 124] width 57 height 7
click at [0, 140] on div "Review Investment Note: iIF25072305 Financing Amount: RM 86,677.45 Issue Date: …" at bounding box center [307, 146] width 615 height 293
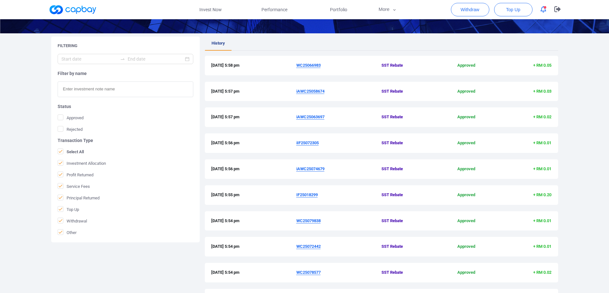
click at [318, 116] on u "iAWC25063697" at bounding box center [310, 116] width 28 height 5
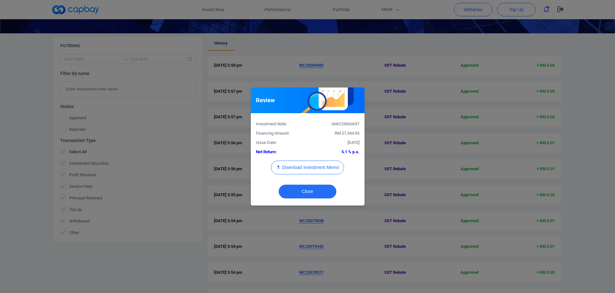
click at [351, 120] on div "Investment Note: iAWC25063697" at bounding box center [307, 122] width 113 height 9
click at [351, 122] on div "iAWC25063697" at bounding box center [335, 124] width 57 height 7
click at [0, 130] on div "Review Investment Note: iAWC25063697 Financing Amount: RM 27,344.95 Issue Date:…" at bounding box center [307, 146] width 615 height 293
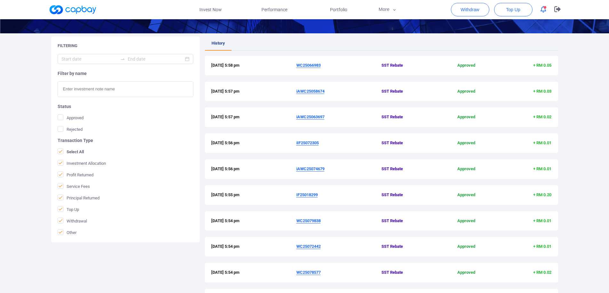
click at [319, 92] on u "iAWC25058674" at bounding box center [310, 91] width 28 height 5
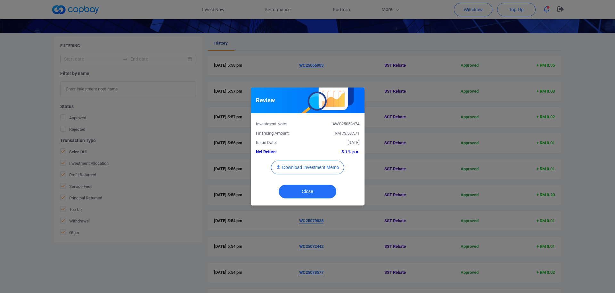
click at [353, 123] on div "iAWC25058674" at bounding box center [335, 124] width 57 height 7
click at [0, 131] on div "Review Investment Note: iAWC25058674 Financing Amount: RM 73,537.71 Issue Date:…" at bounding box center [307, 146] width 615 height 293
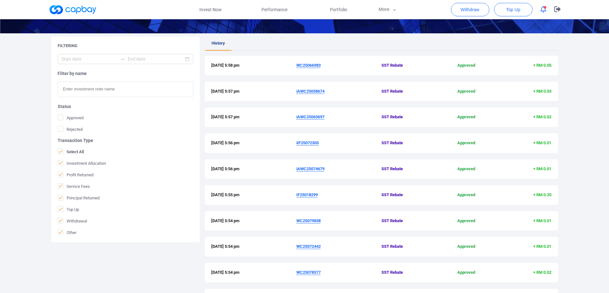
click at [313, 66] on u "WC25066983" at bounding box center [308, 65] width 24 height 5
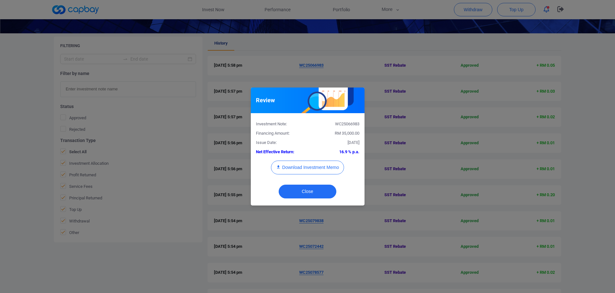
click at [343, 122] on div "WC25066983" at bounding box center [335, 124] width 57 height 7
click at [0, 150] on div "Review Investment Note: WC25066983 Financing Amount: RM 35,000.00 Issue Date: […" at bounding box center [307, 146] width 615 height 293
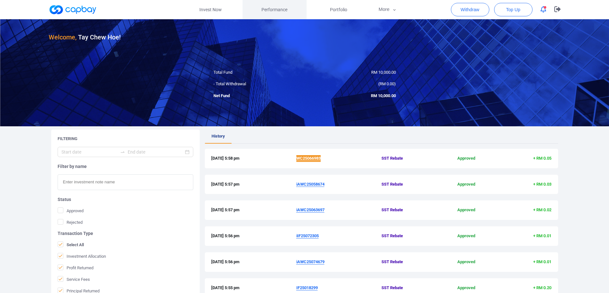
scroll to position [0, 0]
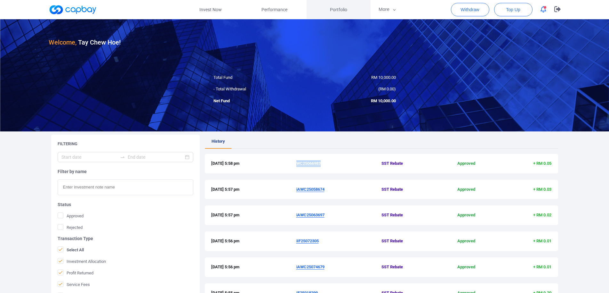
click at [337, 12] on span "Portfolio" at bounding box center [338, 9] width 17 height 7
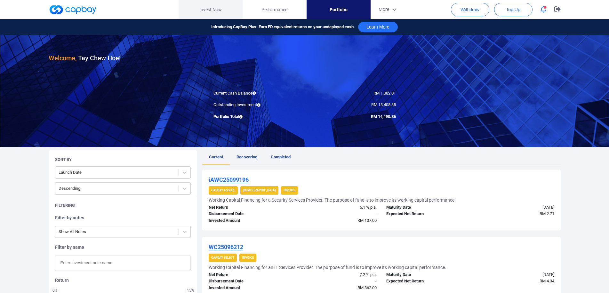
click at [208, 8] on link "Invest Now" at bounding box center [211, 9] width 64 height 19
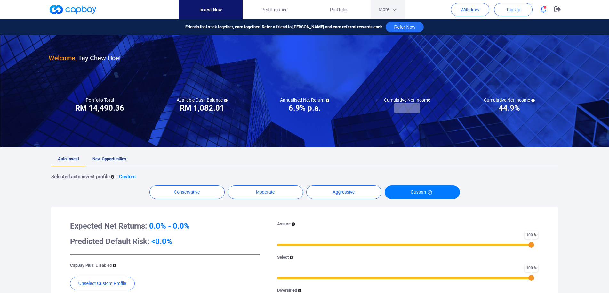
click at [388, 7] on button "More" at bounding box center [388, 9] width 34 height 19
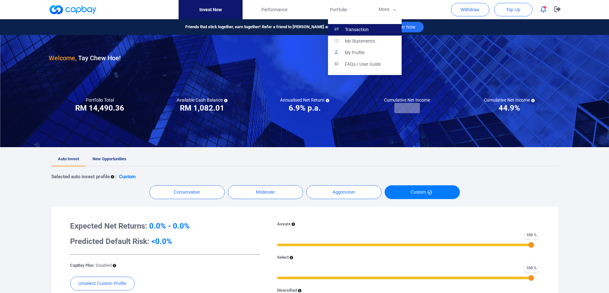
click at [355, 27] on link "Transaction" at bounding box center [365, 30] width 74 height 12
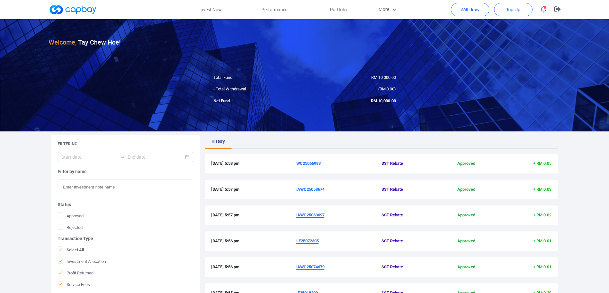
click at [320, 188] on u "iAWC25058674" at bounding box center [310, 189] width 28 height 5
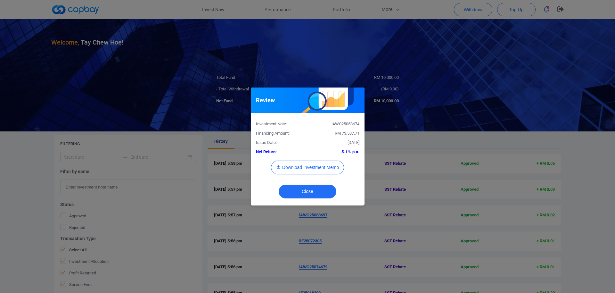
click at [343, 122] on div "iAWC25058674" at bounding box center [335, 124] width 57 height 7
click at [387, 191] on div "Review Investment Note: iAWC25058674 Financing Amount: RM 73,537.71 Issue Date:…" at bounding box center [307, 146] width 615 height 293
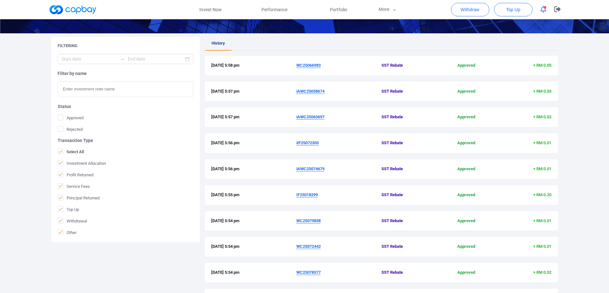
scroll to position [165, 0]
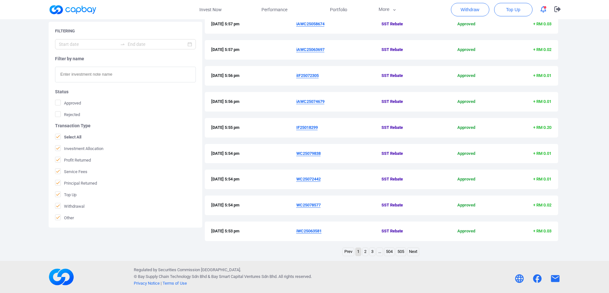
click at [305, 228] on span "iWC25063581" at bounding box center [338, 231] width 85 height 7
click at [307, 230] on u "iWC25063581" at bounding box center [308, 230] width 25 height 5
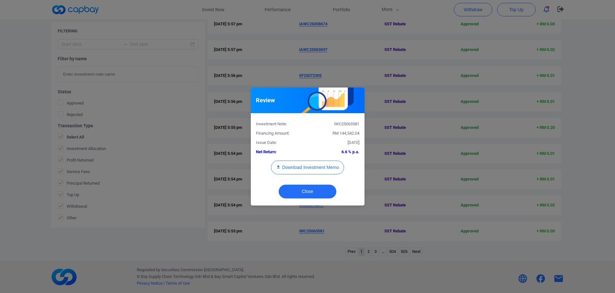
click at [348, 124] on div "iWC25063581" at bounding box center [335, 124] width 57 height 7
click at [0, 152] on div "Review Investment Note: iWC25063581 Financing Amount: RM 144,542.04 Issue Date:…" at bounding box center [307, 146] width 615 height 293
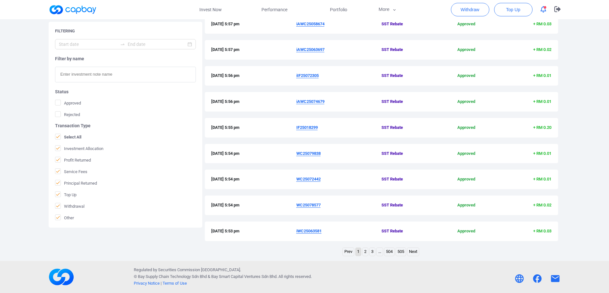
click at [364, 253] on link "2" at bounding box center [365, 252] width 5 height 8
click at [311, 180] on u "WC25032636" at bounding box center [308, 178] width 24 height 5
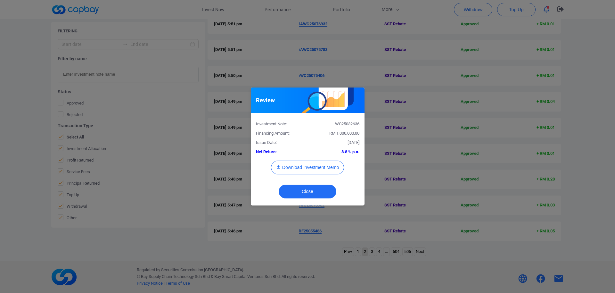
click at [342, 122] on div "WC25032636" at bounding box center [335, 124] width 57 height 7
click at [504, 198] on div "Review Investment Note: WC25032636 Financing Amount: RM 1,000,000.00 Issue Date…" at bounding box center [307, 146] width 615 height 293
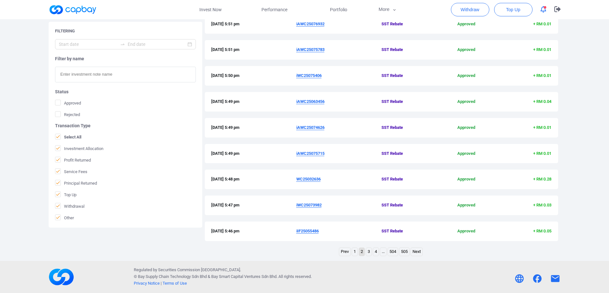
click at [315, 205] on u "iWC25073982" at bounding box center [308, 204] width 25 height 5
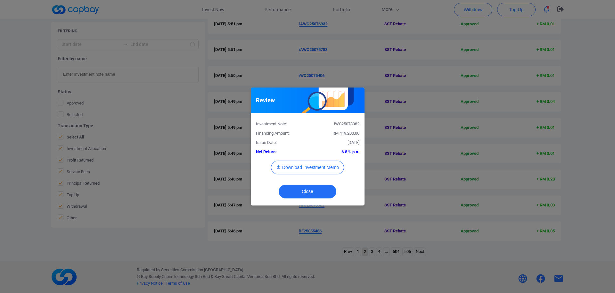
click at [347, 125] on div "iWC25073982" at bounding box center [335, 124] width 57 height 7
click at [455, 212] on div "Review Investment Note: iWC25073982 Financing Amount: RM 419,200.00 Issue Date:…" at bounding box center [307, 146] width 615 height 293
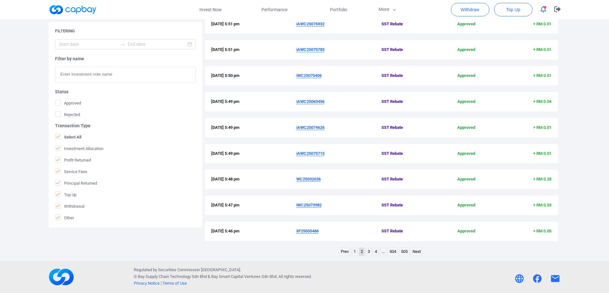
click at [305, 232] on u "iIF25055486" at bounding box center [307, 230] width 22 height 5
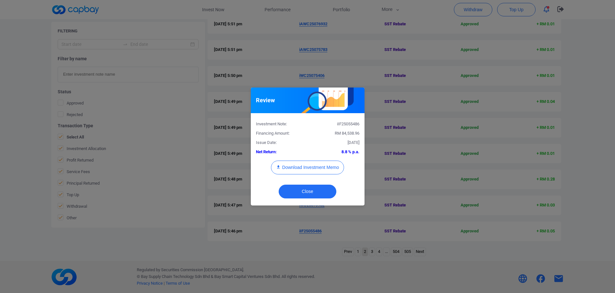
click at [347, 125] on div "iIF25055486" at bounding box center [335, 124] width 57 height 7
click at [170, 250] on div "Review Investment Note: iIF25055486 Financing Amount: RM 84,538.96 Issue Date: …" at bounding box center [307, 146] width 615 height 293
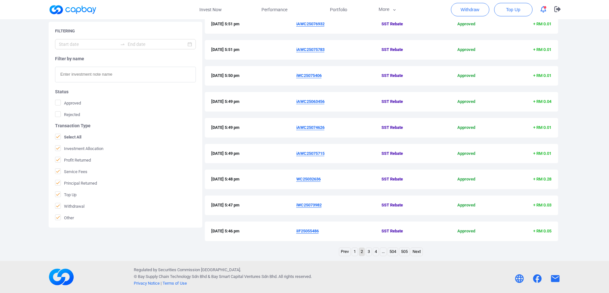
click at [367, 251] on link "3" at bounding box center [368, 252] width 5 height 8
click at [354, 254] on link "1" at bounding box center [354, 252] width 5 height 8
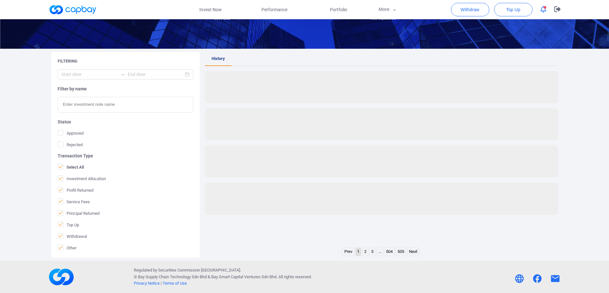
scroll to position [83, 0]
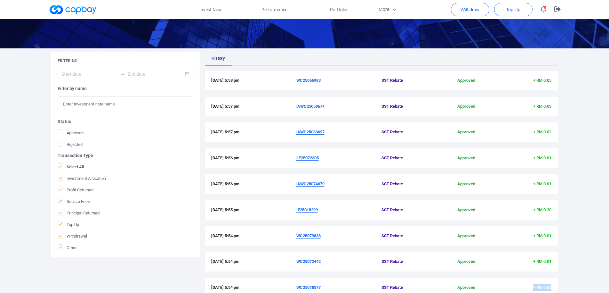
drag, startPoint x: 545, startPoint y: 286, endPoint x: 559, endPoint y: 286, distance: 13.8
click at [558, 286] on div "History [DATE] 5:58 pm WC25066983 SST Rebate Approved + RM 0.05 [DATE] 5:57 pm …" at bounding box center [381, 191] width 353 height 278
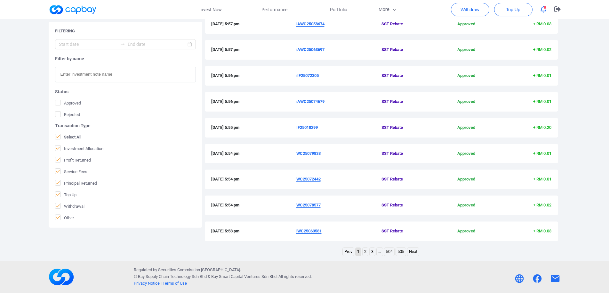
click at [363, 253] on link "2" at bounding box center [365, 252] width 5 height 8
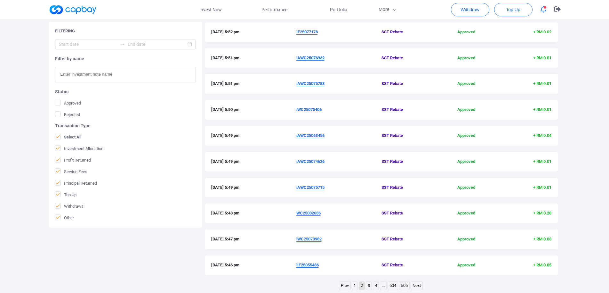
scroll to position [148, 0]
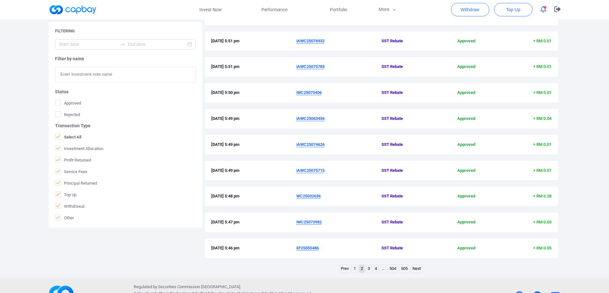
click at [369, 271] on link "3" at bounding box center [368, 268] width 5 height 8
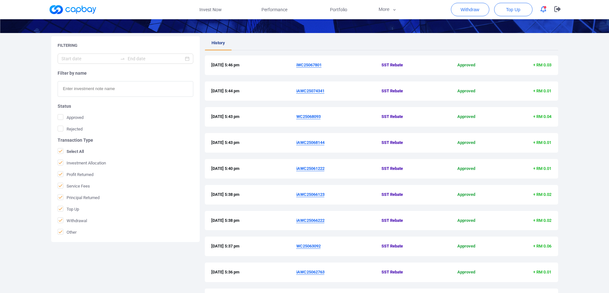
scroll to position [133, 0]
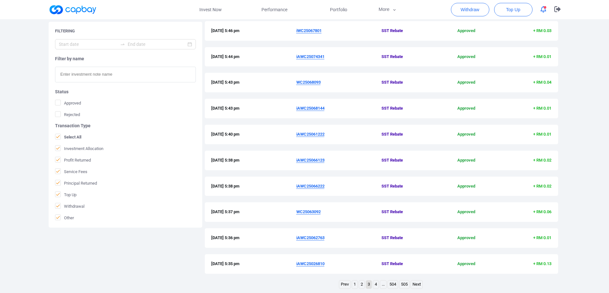
click at [307, 263] on u "iAWC25026810" at bounding box center [310, 263] width 28 height 5
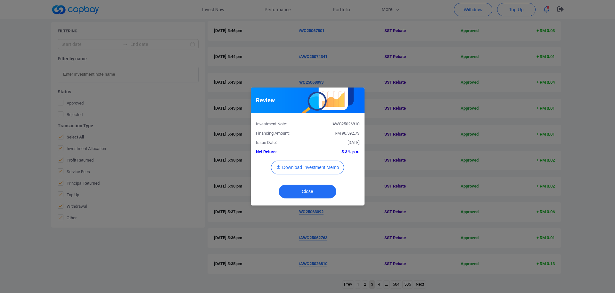
click at [339, 127] on div "iAWC25026810" at bounding box center [335, 124] width 57 height 7
click at [447, 265] on div "Review Investment Note: iAWC25026810 Financing Amount: RM 90,592.73 Issue Date:…" at bounding box center [307, 146] width 615 height 293
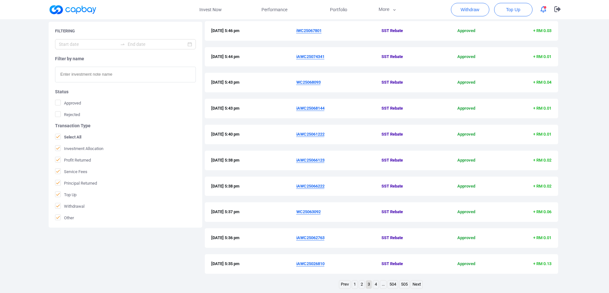
click at [375, 285] on link "4" at bounding box center [375, 284] width 5 height 8
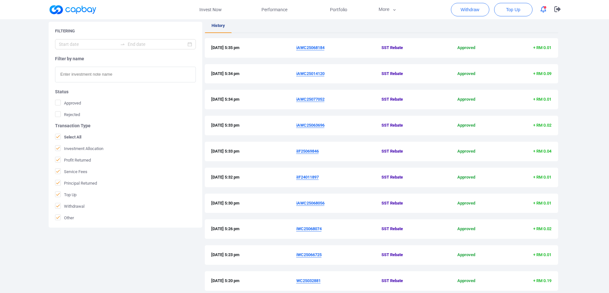
scroll to position [165, 0]
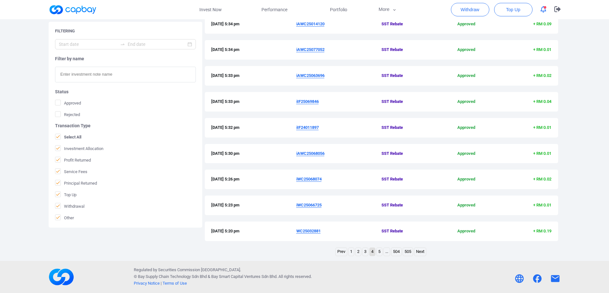
click at [310, 229] on u "WC25032881" at bounding box center [308, 230] width 24 height 5
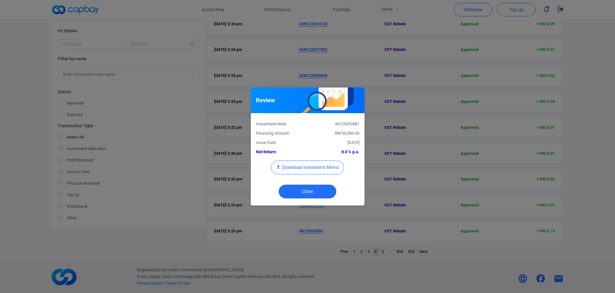
click at [345, 125] on div "WC25032881" at bounding box center [335, 124] width 57 height 7
click at [452, 225] on div "Review Investment Note: WC25032881 Financing Amount: RM 50,000.00 Issue Date: […" at bounding box center [307, 146] width 615 height 293
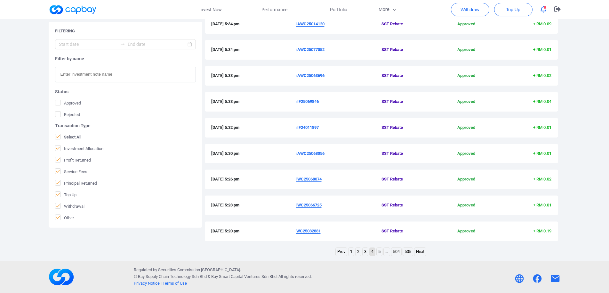
click at [378, 252] on link "5" at bounding box center [379, 252] width 5 height 8
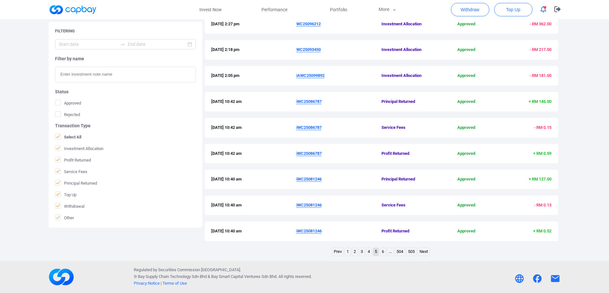
click at [381, 252] on link "6" at bounding box center [382, 252] width 5 height 8
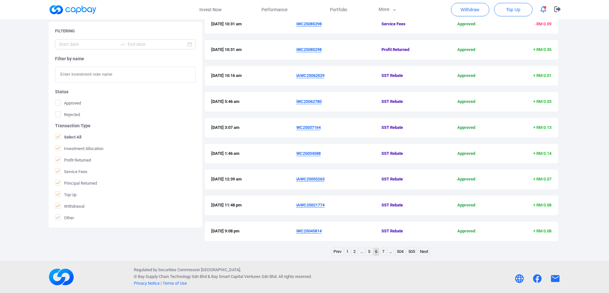
click at [316, 101] on u "iWC25062780" at bounding box center [308, 101] width 25 height 5
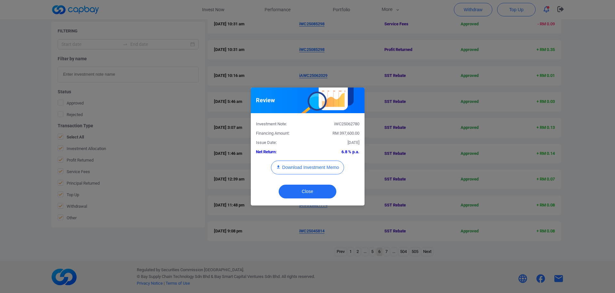
click at [344, 124] on div "iWC25062780" at bounding box center [335, 124] width 57 height 7
click at [426, 200] on div "Review Investment Note: iWC25062780 Financing Amount: RM 397,600.00 Issue Date:…" at bounding box center [307, 146] width 615 height 293
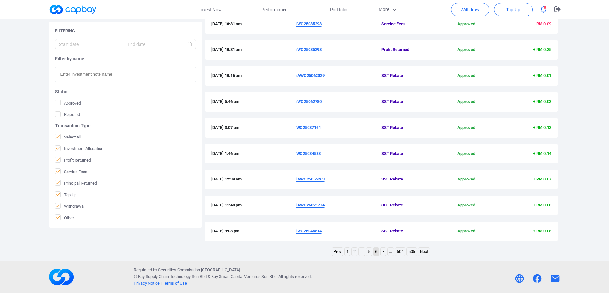
click at [369, 253] on link "5" at bounding box center [369, 252] width 5 height 8
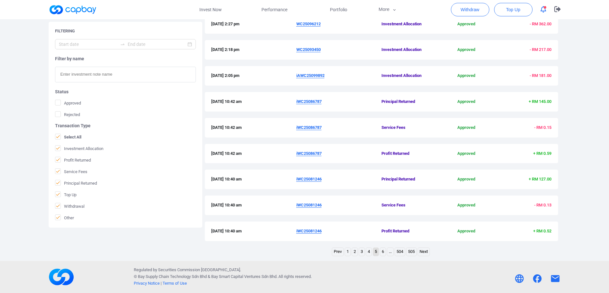
click at [368, 253] on link "4" at bounding box center [368, 252] width 5 height 8
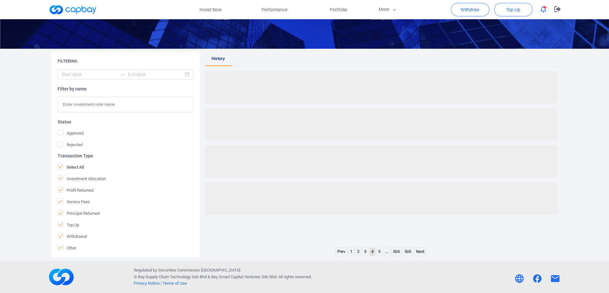
scroll to position [83, 0]
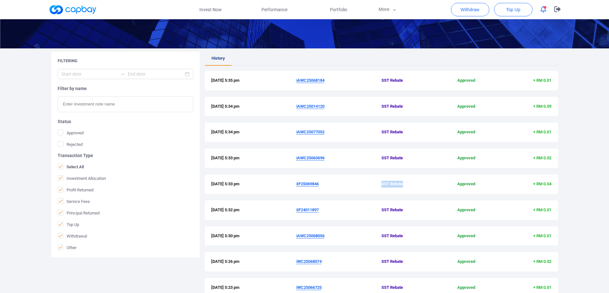
drag, startPoint x: 402, startPoint y: 183, endPoint x: 373, endPoint y: 187, distance: 29.2
click at [373, 187] on div "[DATE] 5:33 pm iIF25069846 SST Rebate Approved + RM 0.04" at bounding box center [381, 184] width 353 height 20
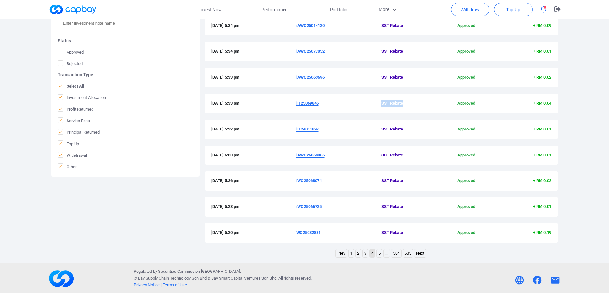
scroll to position [165, 0]
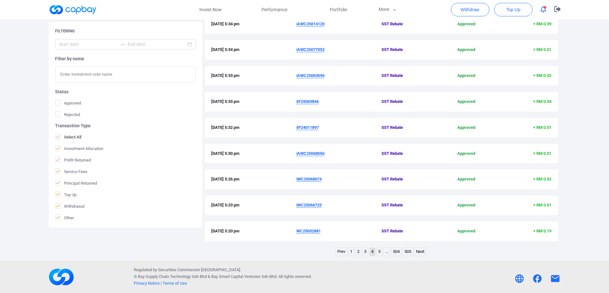
click at [364, 254] on link "3" at bounding box center [365, 252] width 5 height 8
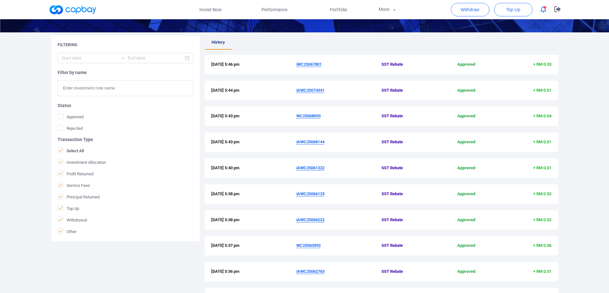
scroll to position [116, 0]
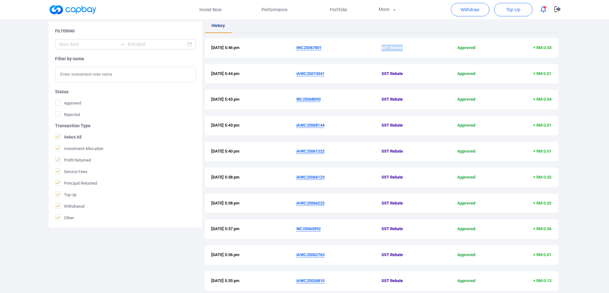
drag, startPoint x: 405, startPoint y: 46, endPoint x: 382, endPoint y: 49, distance: 23.0
click at [382, 49] on span "SST Rebate" at bounding box center [410, 48] width 57 height 7
drag, startPoint x: 404, startPoint y: 151, endPoint x: 382, endPoint y: 155, distance: 22.7
click at [382, 155] on div "[DATE] 5:40 pm iAWC25061222 SST Rebate Approved + RM 0.01" at bounding box center [381, 152] width 353 height 20
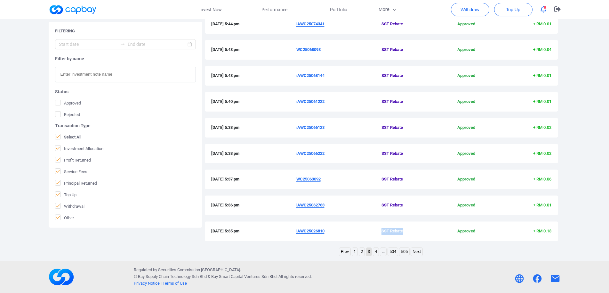
drag, startPoint x: 403, startPoint y: 228, endPoint x: 382, endPoint y: 233, distance: 21.7
click at [382, 233] on span "SST Rebate" at bounding box center [410, 231] width 57 height 7
click at [361, 253] on link "2" at bounding box center [361, 252] width 5 height 8
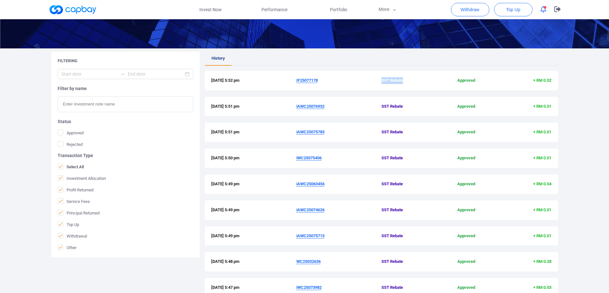
drag, startPoint x: 408, startPoint y: 79, endPoint x: 374, endPoint y: 84, distance: 34.3
click at [374, 84] on div "[DATE] 5:52 pm IF25077178 SST Rebate Approved + RM 0.02" at bounding box center [381, 81] width 353 height 20
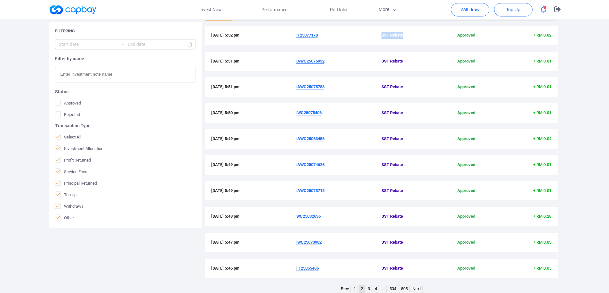
scroll to position [116, 0]
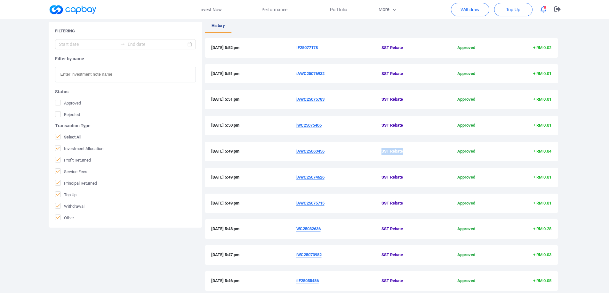
drag, startPoint x: 405, startPoint y: 151, endPoint x: 372, endPoint y: 151, distance: 33.0
click at [372, 151] on div "[DATE] 5:49 pm iAWC25063456 SST Rebate Approved + RM 0.04" at bounding box center [381, 151] width 341 height 7
drag, startPoint x: 410, startPoint y: 283, endPoint x: 379, endPoint y: 282, distance: 31.1
click at [379, 282] on div "[DATE] 5:46 pm iIF25055486 SST Rebate Approved + RM 0.05" at bounding box center [381, 280] width 341 height 7
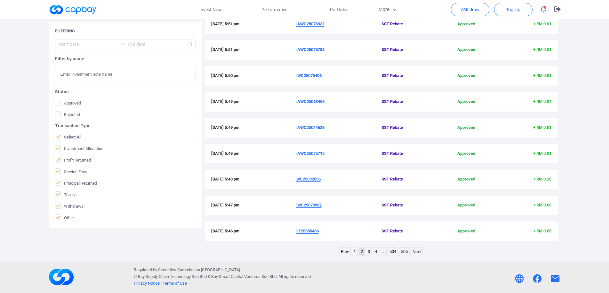
click at [353, 254] on link "1" at bounding box center [354, 252] width 5 height 8
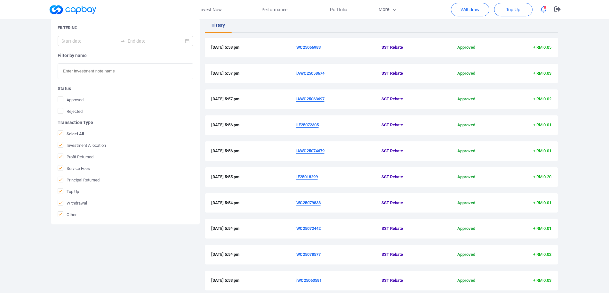
scroll to position [83, 0]
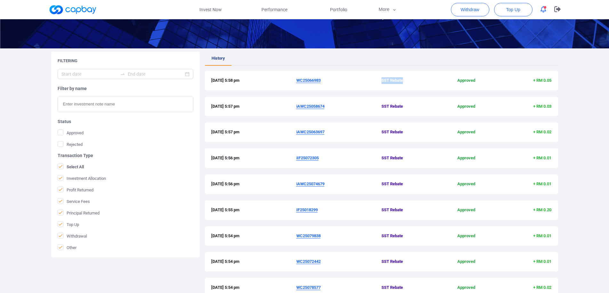
drag, startPoint x: 410, startPoint y: 81, endPoint x: 367, endPoint y: 81, distance: 43.2
click at [367, 81] on div "[DATE] 5:58 pm WC25066983 SST Rebate Approved + RM 0.05" at bounding box center [381, 80] width 341 height 7
drag, startPoint x: 409, startPoint y: 209, endPoint x: 377, endPoint y: 212, distance: 31.9
click at [377, 212] on div "[DATE] 5:55 pm IF25018299 SST Rebate Approved + RM 0.20" at bounding box center [381, 210] width 341 height 7
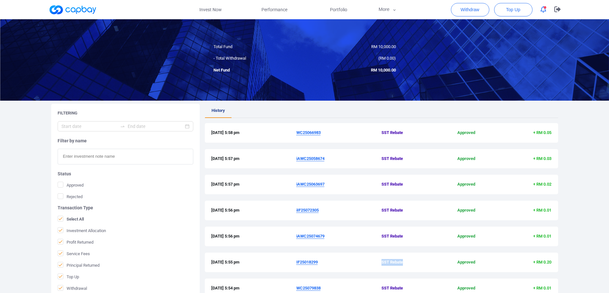
scroll to position [67, 0]
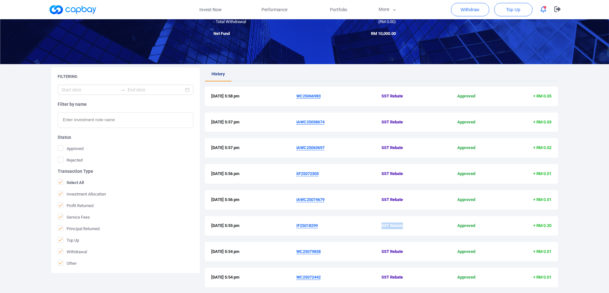
drag, startPoint x: 295, startPoint y: 97, endPoint x: 321, endPoint y: 99, distance: 25.6
click at [321, 99] on div "[DATE] 5:58 pm WC25066983 SST Rebate Approved + RM 0.05" at bounding box center [381, 96] width 341 height 7
drag, startPoint x: 295, startPoint y: 122, endPoint x: 330, endPoint y: 120, distance: 35.6
click at [330, 120] on div "[DATE] 5:57 pm iAWC25058674 SST Rebate Approved + RM 0.03" at bounding box center [381, 122] width 341 height 7
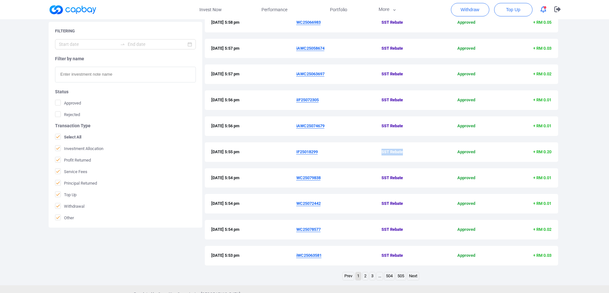
scroll to position [165, 0]
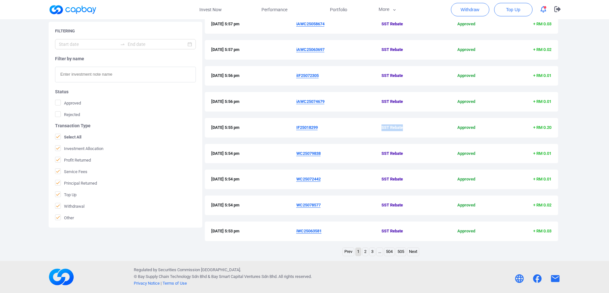
drag, startPoint x: 294, startPoint y: 232, endPoint x: 338, endPoint y: 234, distance: 43.6
click at [338, 234] on div "[DATE] 5:53 pm iWC25063581 SST Rebate Approved + RM 0.03" at bounding box center [381, 231] width 341 height 7
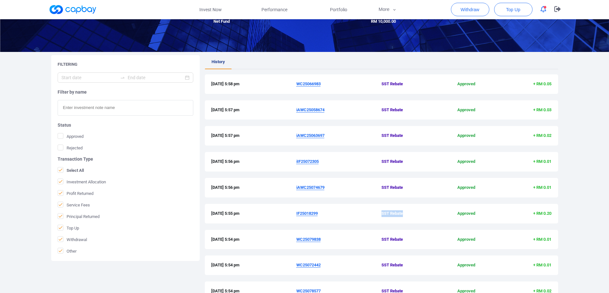
scroll to position [100, 0]
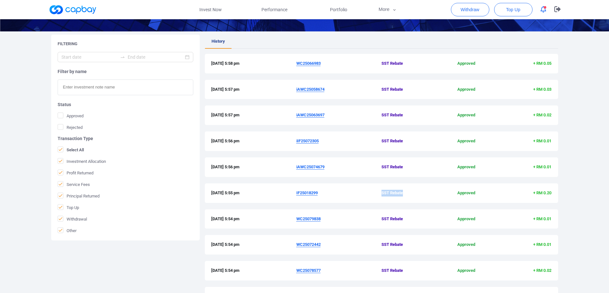
drag, startPoint x: 295, startPoint y: 193, endPoint x: 345, endPoint y: 193, distance: 49.3
click at [345, 193] on div "[DATE] 5:55 pm IF25018299 SST Rebate Approved + RM 0.20" at bounding box center [381, 193] width 341 height 7
drag, startPoint x: 312, startPoint y: 115, endPoint x: 327, endPoint y: 115, distance: 14.7
click at [327, 115] on div "[DATE] 5:57 pm iAWC25063697 SST Rebate Approved + RM 0.02" at bounding box center [381, 115] width 341 height 7
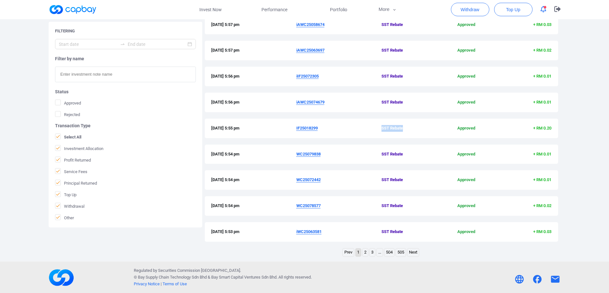
scroll to position [165, 0]
drag, startPoint x: 294, startPoint y: 205, endPoint x: 324, endPoint y: 207, distance: 30.8
click at [324, 207] on div "[DATE] 5:54 pm WC25078577 SST Rebate Approved + RM 0.02" at bounding box center [381, 205] width 341 height 7
click at [365, 254] on link "2" at bounding box center [365, 252] width 5 height 8
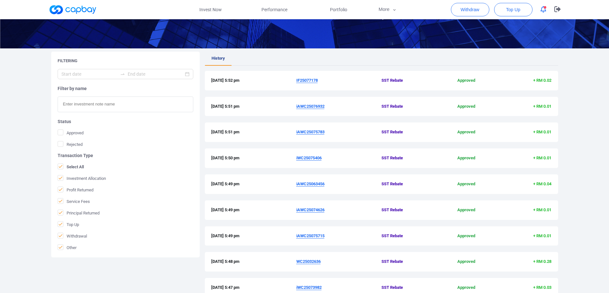
drag, startPoint x: 294, startPoint y: 81, endPoint x: 324, endPoint y: 81, distance: 30.4
click at [324, 81] on div "[DATE] 5:52 pm IF25077178 SST Rebate Approved + RM 0.02" at bounding box center [381, 80] width 341 height 7
drag, startPoint x: 330, startPoint y: 184, endPoint x: 288, endPoint y: 180, distance: 42.4
click at [288, 180] on div "[DATE] 5:49 pm iAWC25063456 SST Rebate Approved + RM 0.04" at bounding box center [381, 184] width 353 height 20
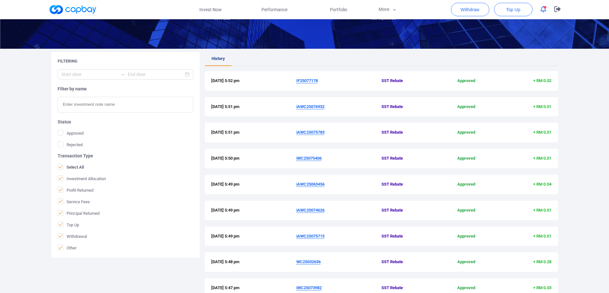
scroll to position [0, 0]
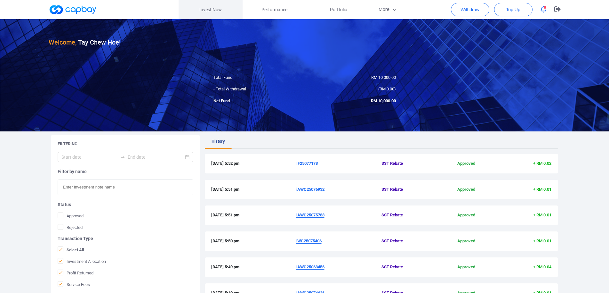
click at [210, 6] on link "Invest Now" at bounding box center [211, 9] width 64 height 19
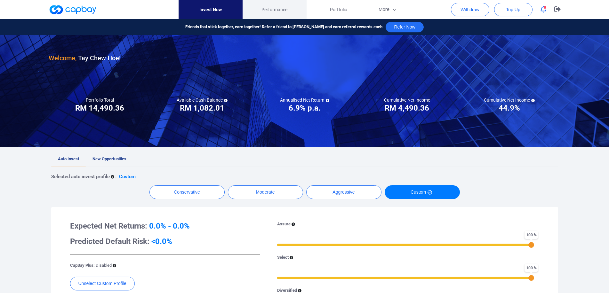
click at [285, 11] on span "Performance" at bounding box center [275, 9] width 26 height 7
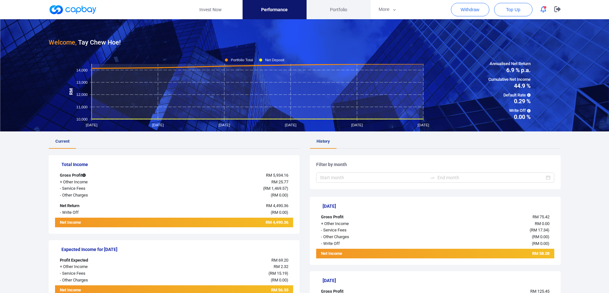
click at [336, 8] on span "Portfolio" at bounding box center [338, 9] width 17 height 7
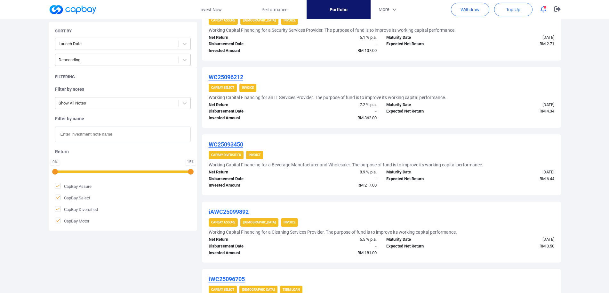
scroll to position [39, 0]
